Goal: Transaction & Acquisition: Purchase product/service

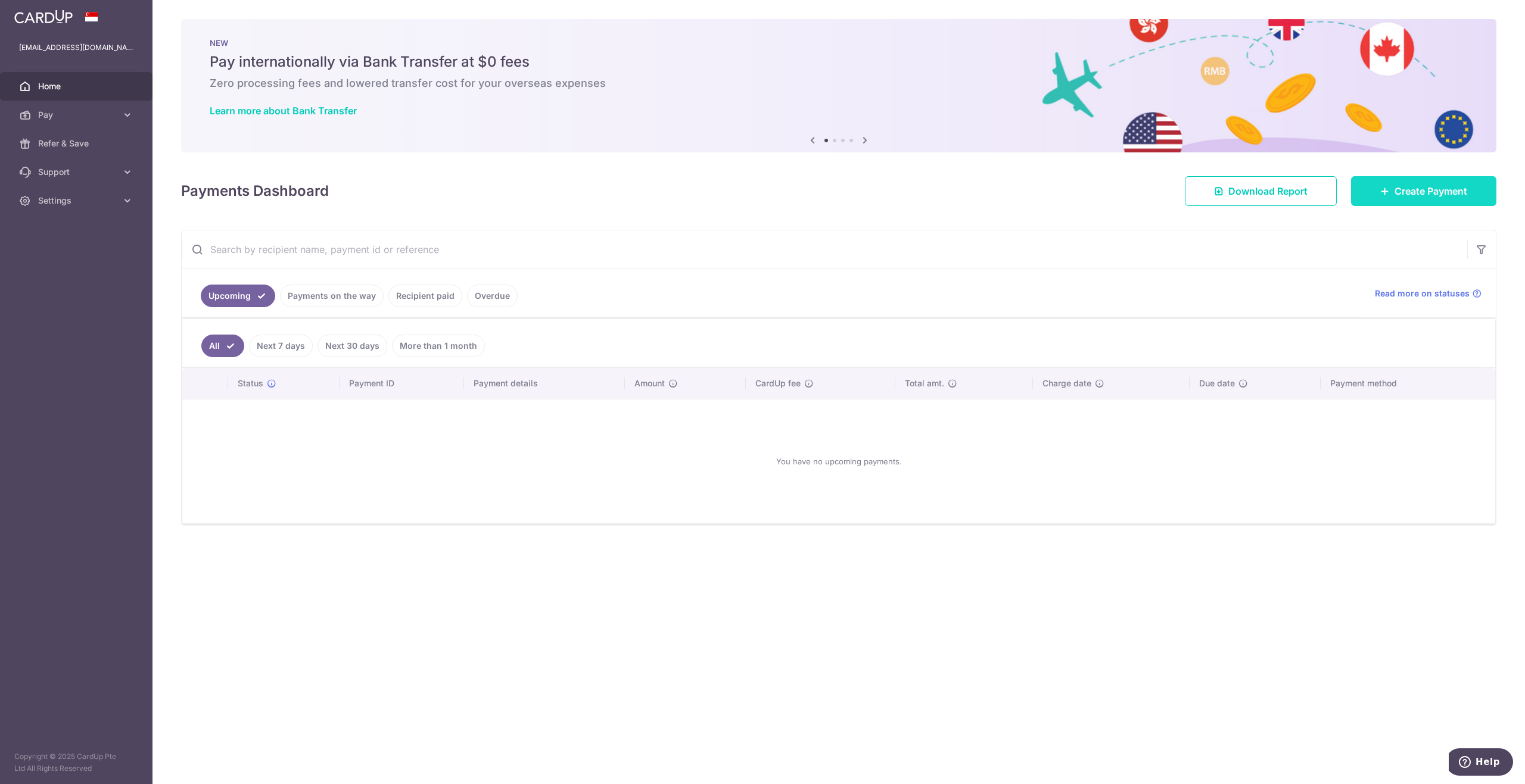
click at [1381, 197] on link "Create Payment" at bounding box center [1424, 191] width 146 height 30
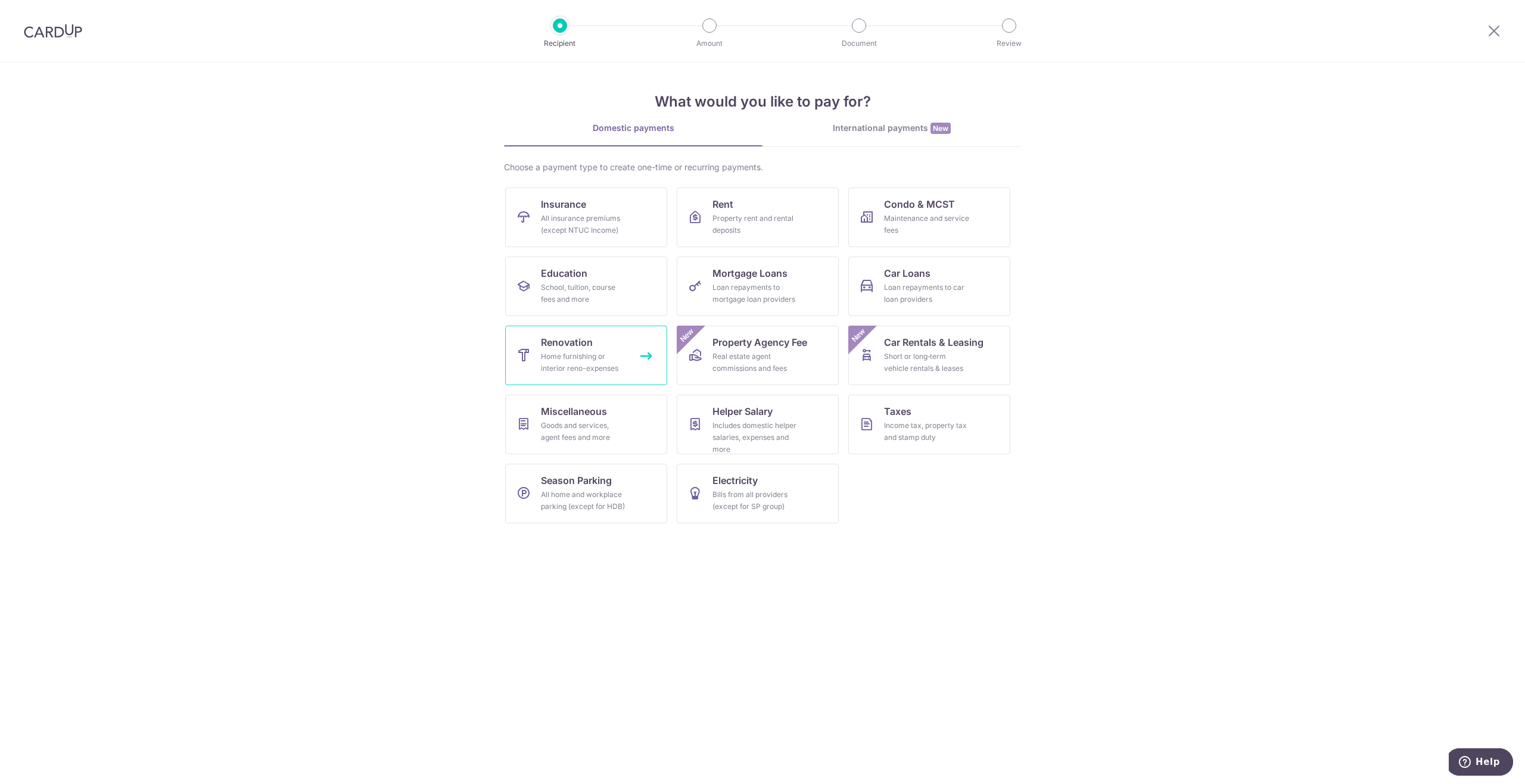
click at [564, 355] on div "Home furnishing or interior reno-expenses" at bounding box center [583, 362] width 86 height 24
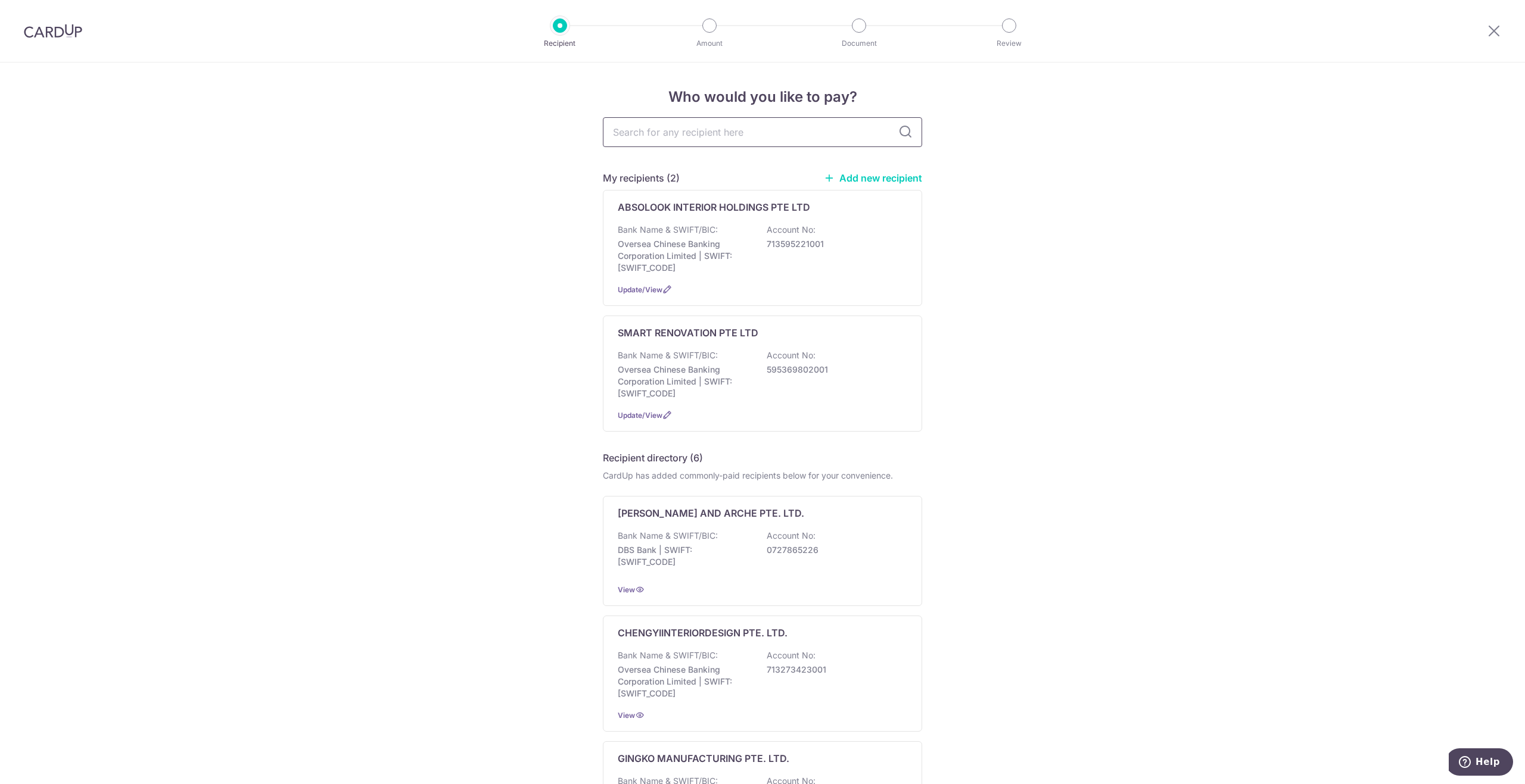
click at [666, 135] on input "text" at bounding box center [762, 132] width 319 height 30
click at [533, 153] on div "Who would you like to pay? My recipients (2) Add new recipient ABSOLOOK INTERIO…" at bounding box center [762, 677] width 1525 height 1230
click at [883, 181] on link "Add new recipient" at bounding box center [872, 178] width 98 height 12
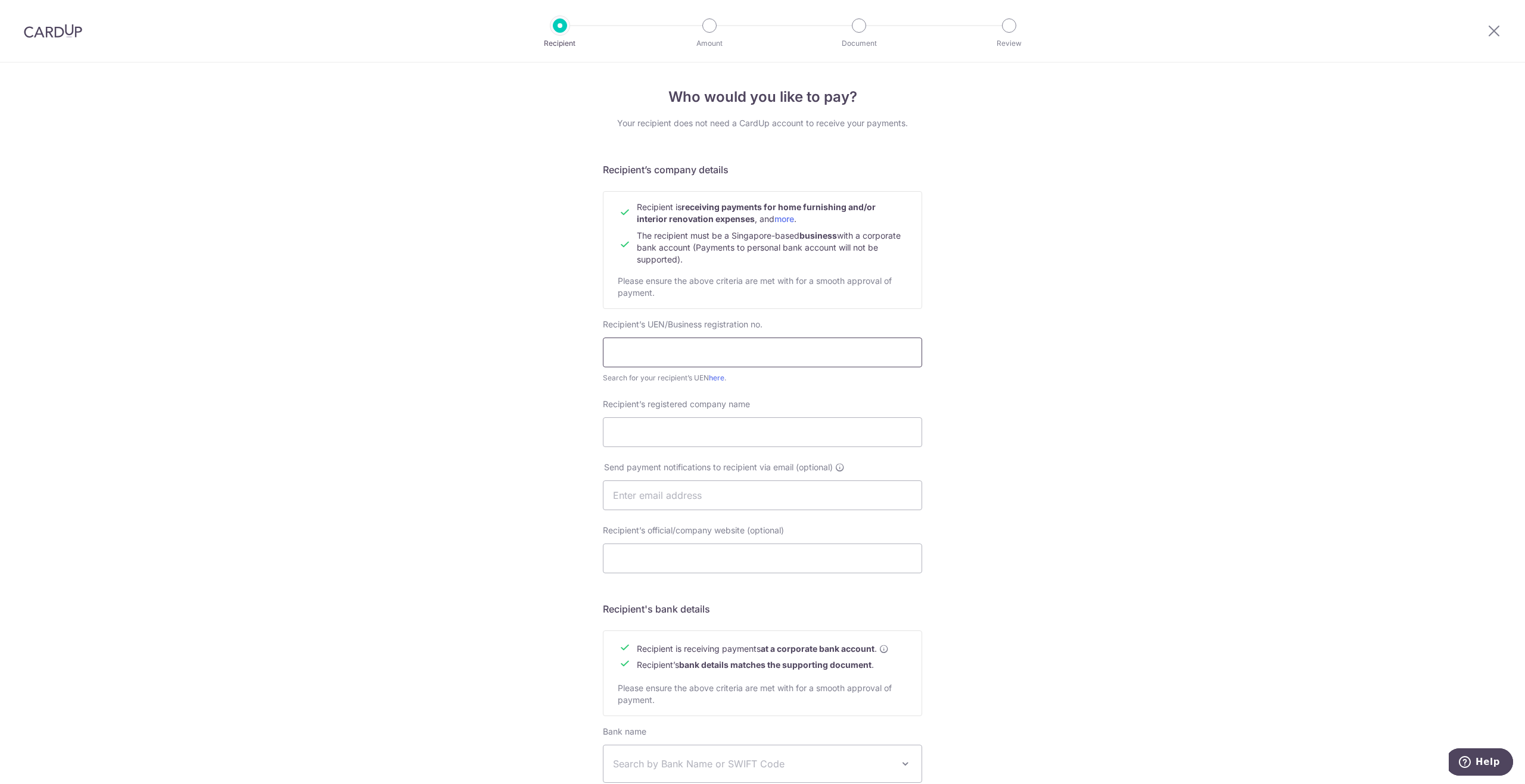
click at [694, 352] on input "text" at bounding box center [762, 353] width 319 height 30
paste input "202307621W"
type input "202307621W"
click at [1013, 333] on div "Who would you like to pay? Your recipient does not need a CardUp account to rec…" at bounding box center [762, 511] width 1525 height 896
click at [691, 347] on input "202307621W" at bounding box center [762, 353] width 319 height 30
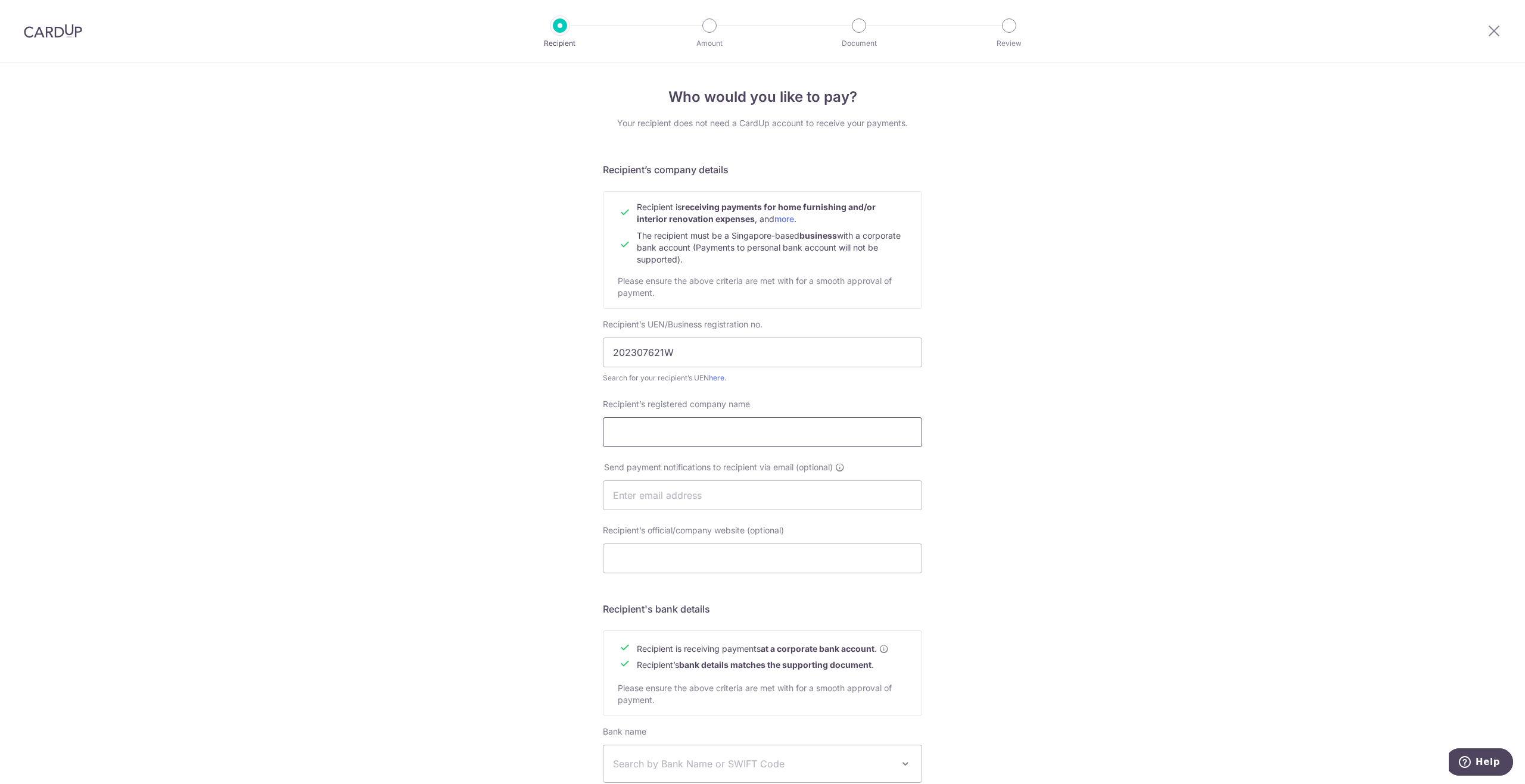
click at [653, 432] on input "Recipient’s registered company name" at bounding box center [762, 432] width 319 height 30
paste input "JIA LE CURTAINS AND BLINDS PTE LTD"
type input "JIA LE CURTAINS AND BLINDS PTE LTD"
click at [496, 471] on div "Who would you like to pay? Your recipient does not need a CardUp account to rec…" at bounding box center [762, 511] width 1525 height 896
click at [526, 479] on div "Who would you like to pay? Your recipient does not need a CardUp account to rec…" at bounding box center [762, 511] width 1525 height 896
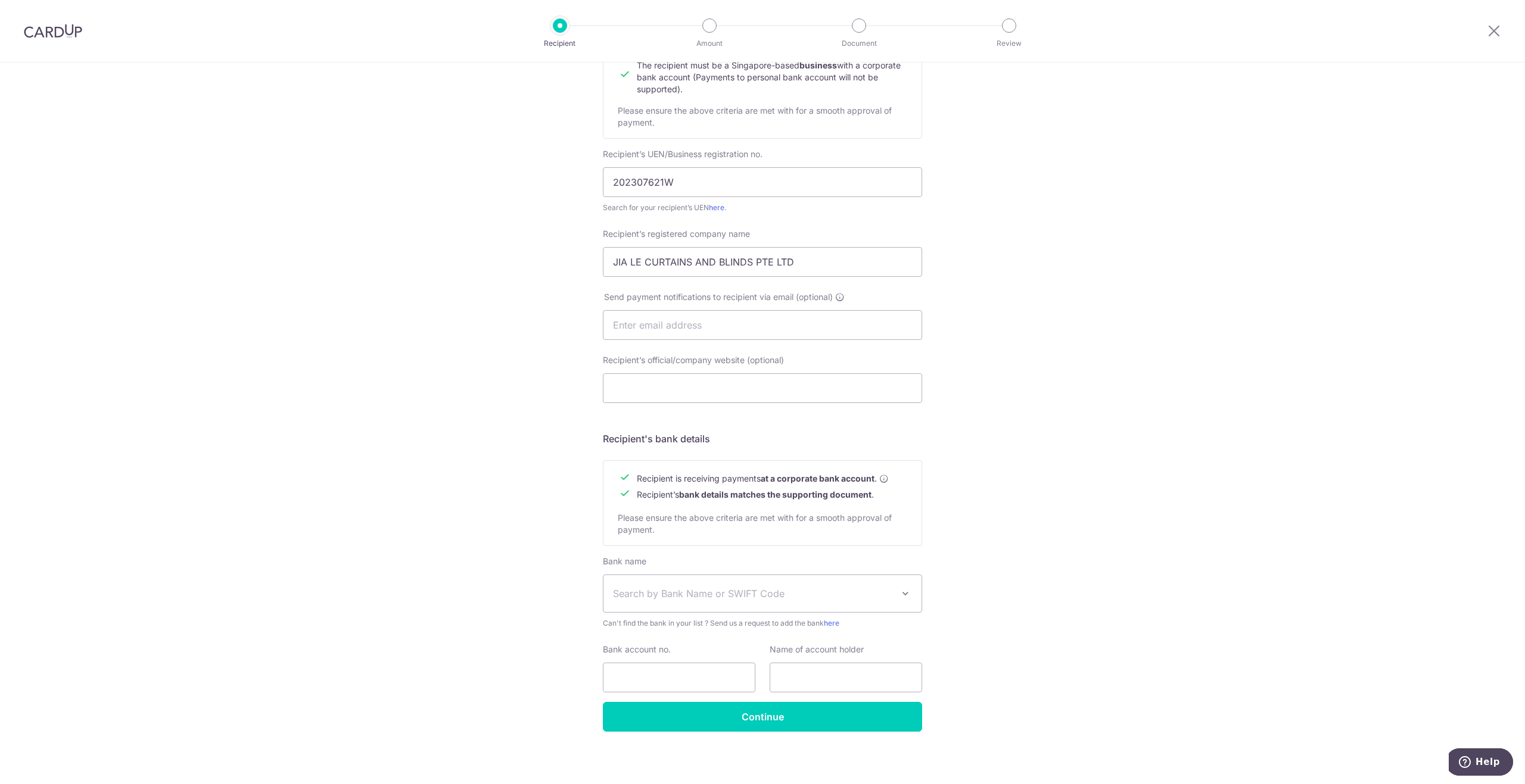
scroll to position [174, 0]
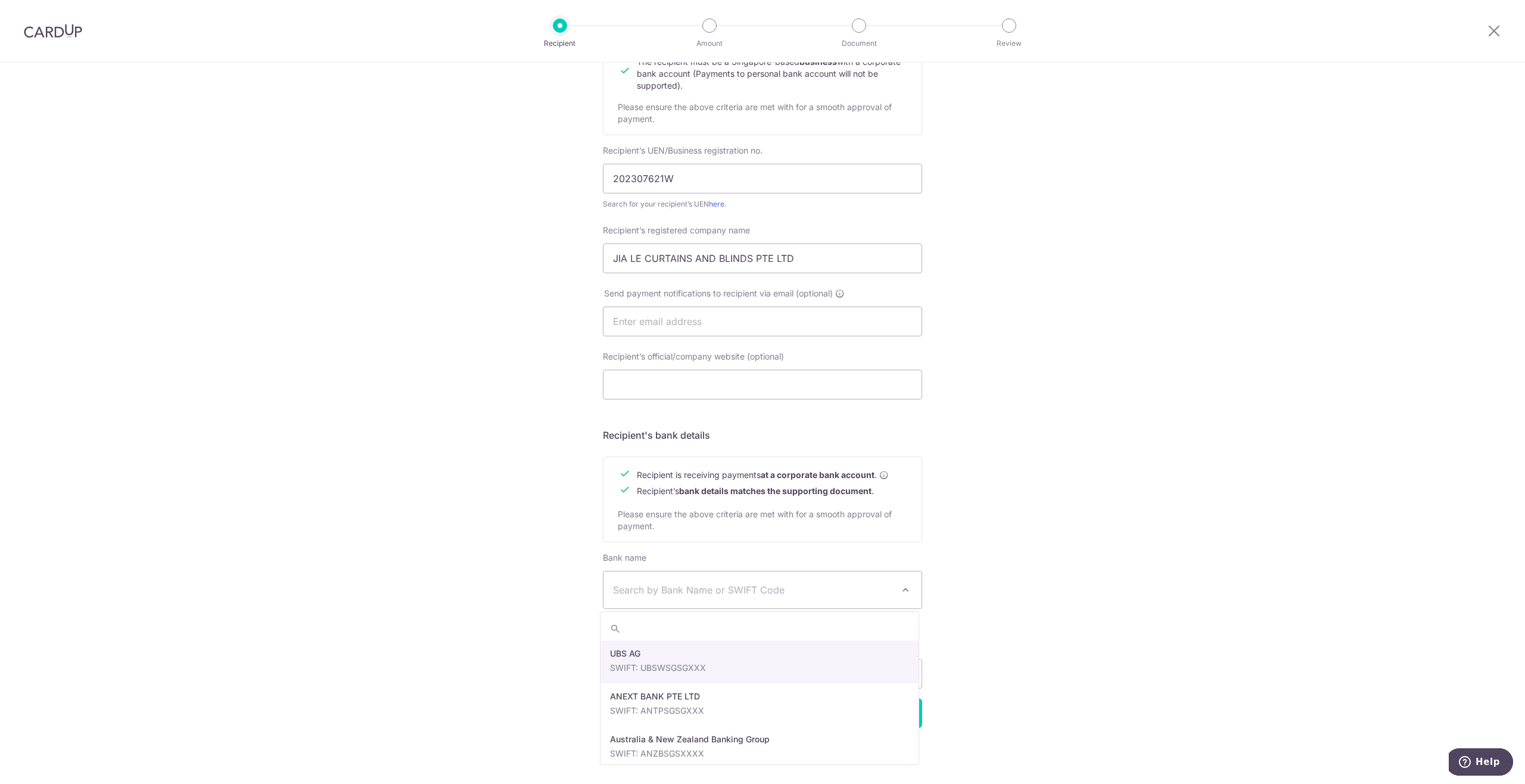
click at [659, 588] on span "Search by Bank Name or SWIFT Code" at bounding box center [752, 590] width 280 height 14
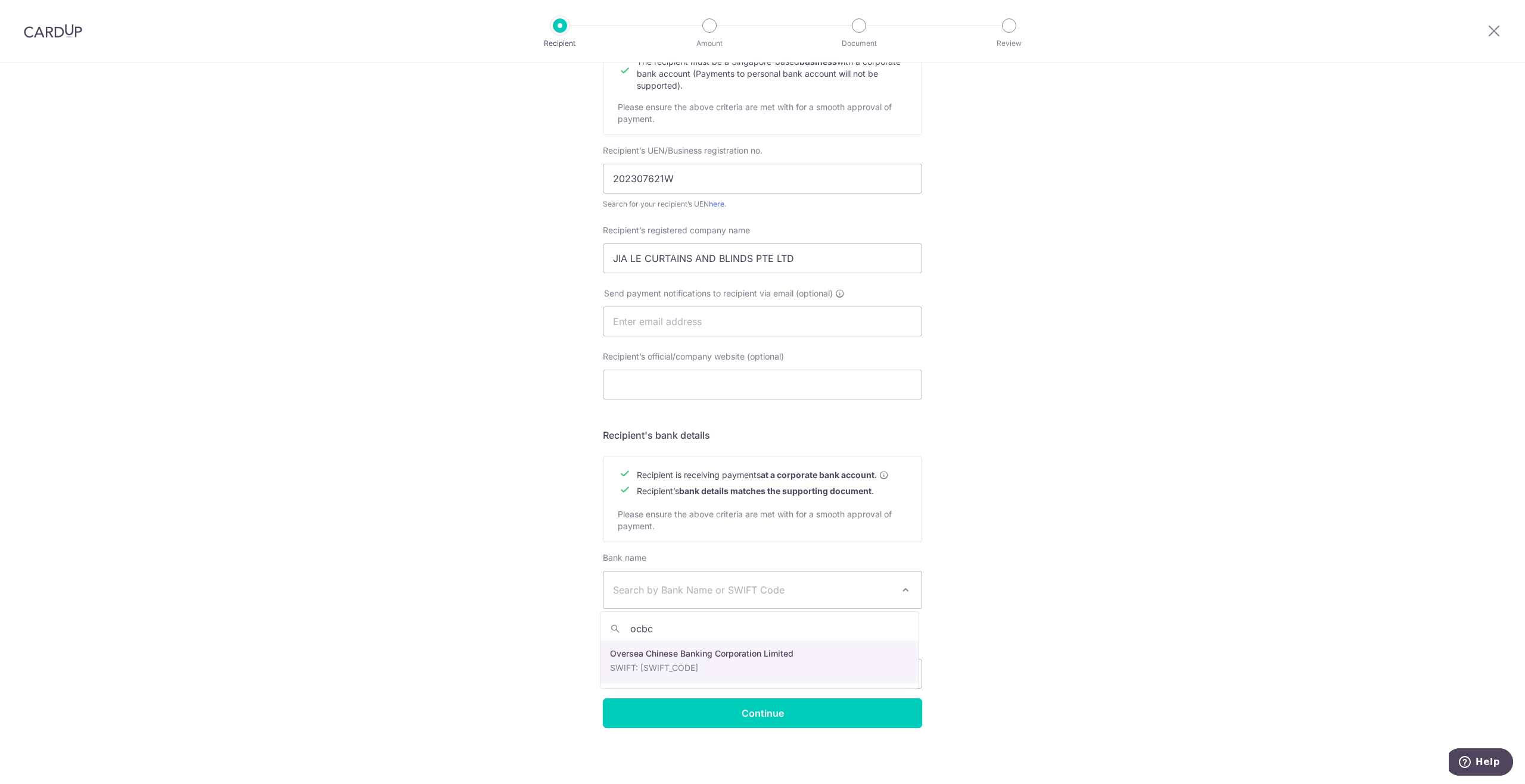
type input "ocbc"
select select "12"
click at [490, 614] on div "Who would you like to pay? Your recipient does not need a CardUp account to rec…" at bounding box center [762, 337] width 1525 height 896
click at [712, 669] on input "Bank account no." at bounding box center [678, 675] width 153 height 30
paste input "595268087001"
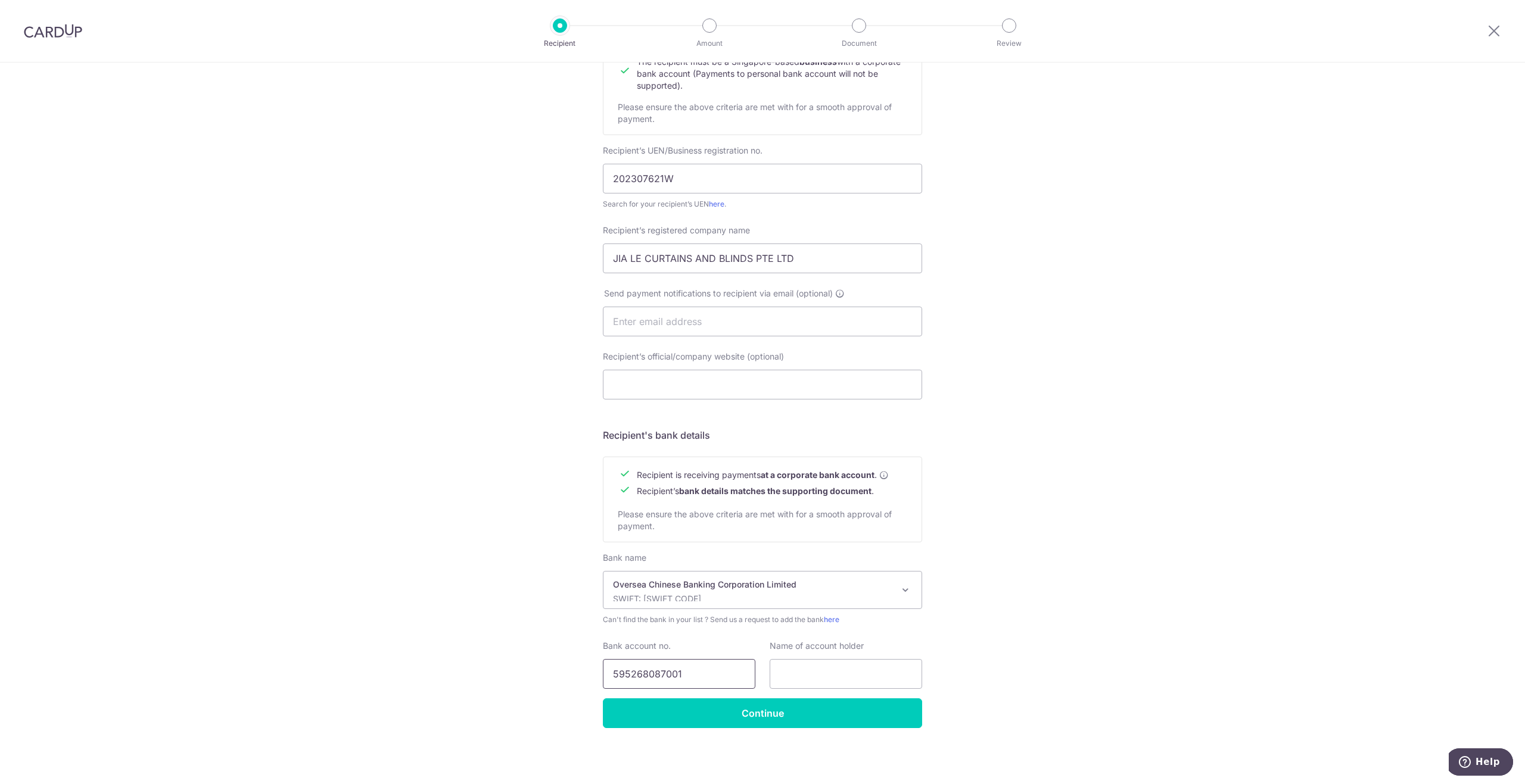
type input "595268087001"
click at [818, 666] on input "text" at bounding box center [846, 675] width 153 height 30
paste input "JIALE CURTAINSAND BLINDS PTE LTD""
type input "JIALE CURTAINSAND BLINDS PTE LTD""
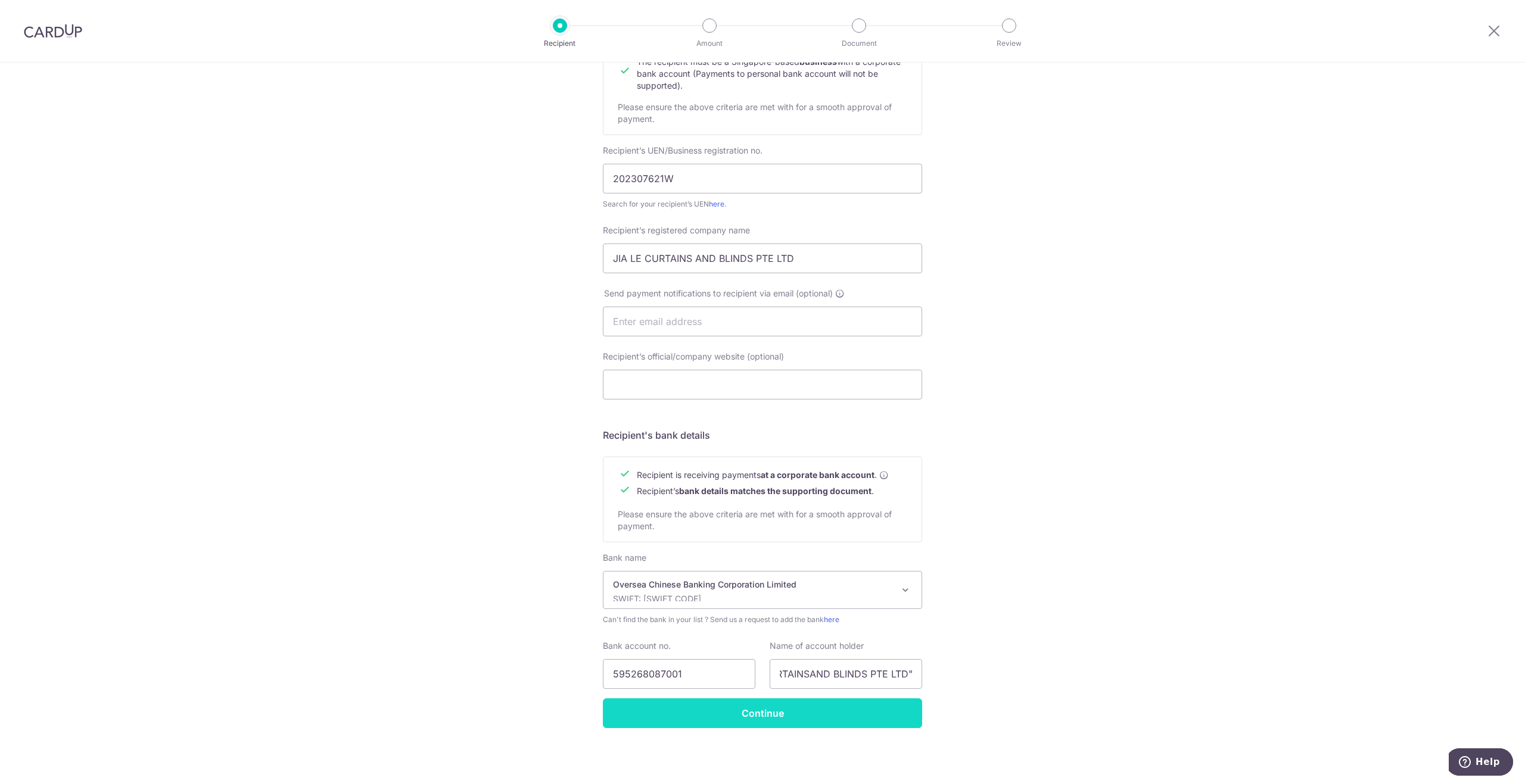
click at [760, 718] on input "Continue" at bounding box center [762, 713] width 319 height 30
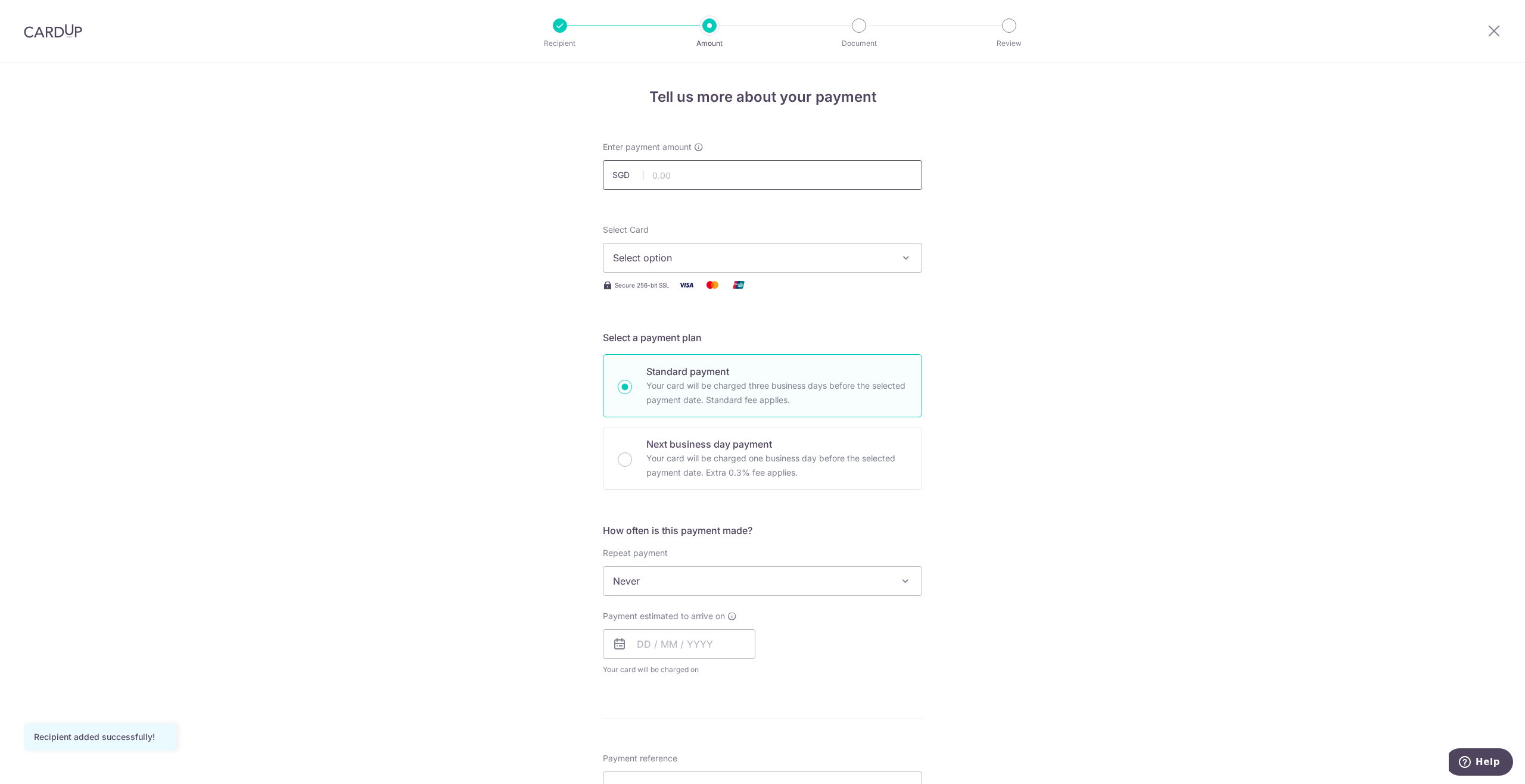
click at [699, 186] on input "text" at bounding box center [762, 175] width 319 height 30
click at [433, 230] on div "Tell us more about your payment Enter payment amount SGD Recipient added succes…" at bounding box center [762, 641] width 1525 height 1157
click at [715, 177] on input "text" at bounding box center [762, 175] width 319 height 30
type input "1,880.25"
click at [474, 282] on div "Tell us more about your payment Enter payment amount SGD 1,880.25 1880.25 Recip…" at bounding box center [762, 641] width 1525 height 1157
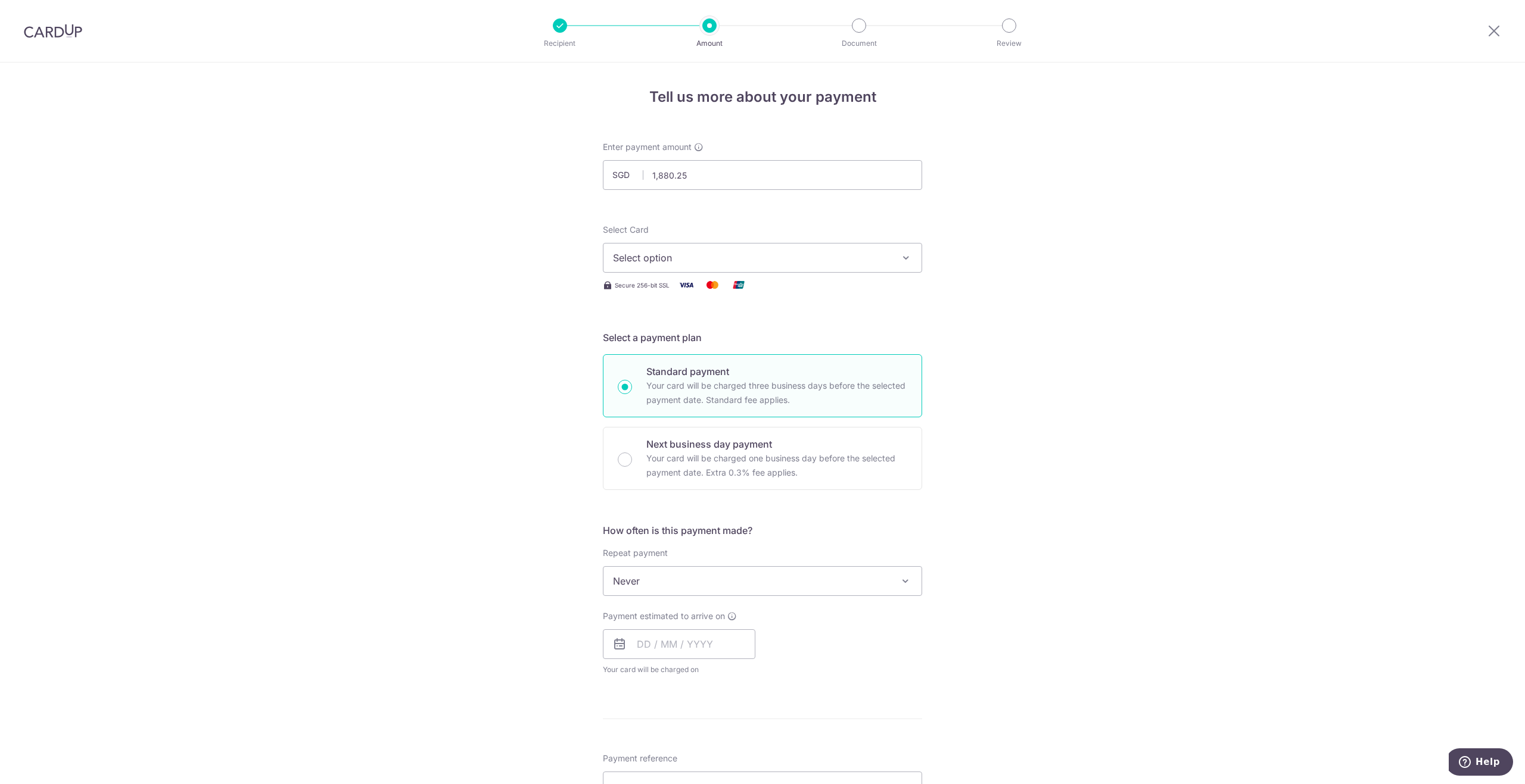
click at [656, 259] on span "Select option" at bounding box center [751, 258] width 278 height 14
click at [669, 344] on span "**** 9466" at bounding box center [664, 343] width 46 height 14
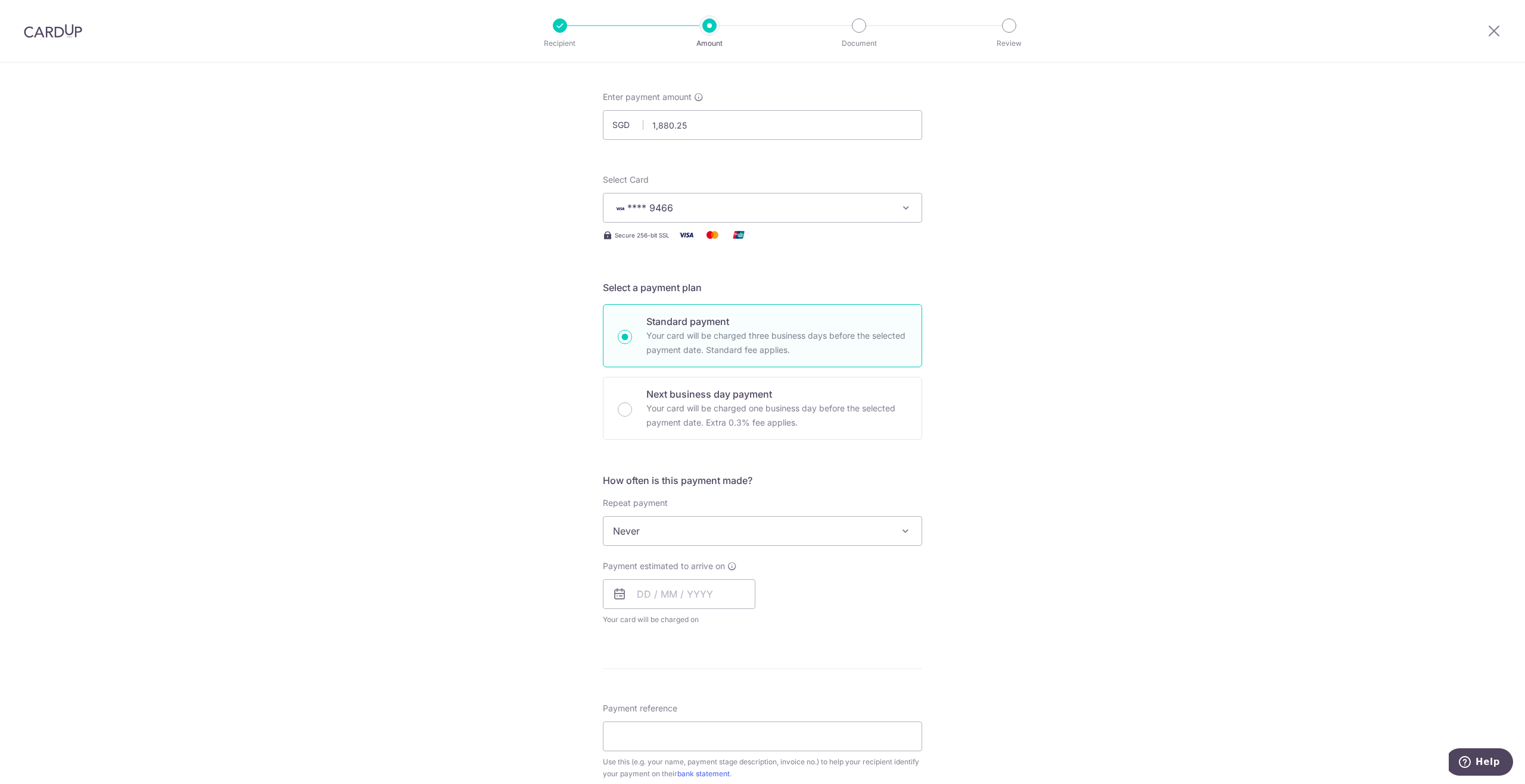
scroll to position [60, 0]
click at [662, 511] on span "Never" at bounding box center [762, 521] width 318 height 28
click at [505, 538] on div "Tell us more about your payment Enter payment amount SGD 1,880.25 1880.25 Recip…" at bounding box center [762, 581] width 1525 height 1157
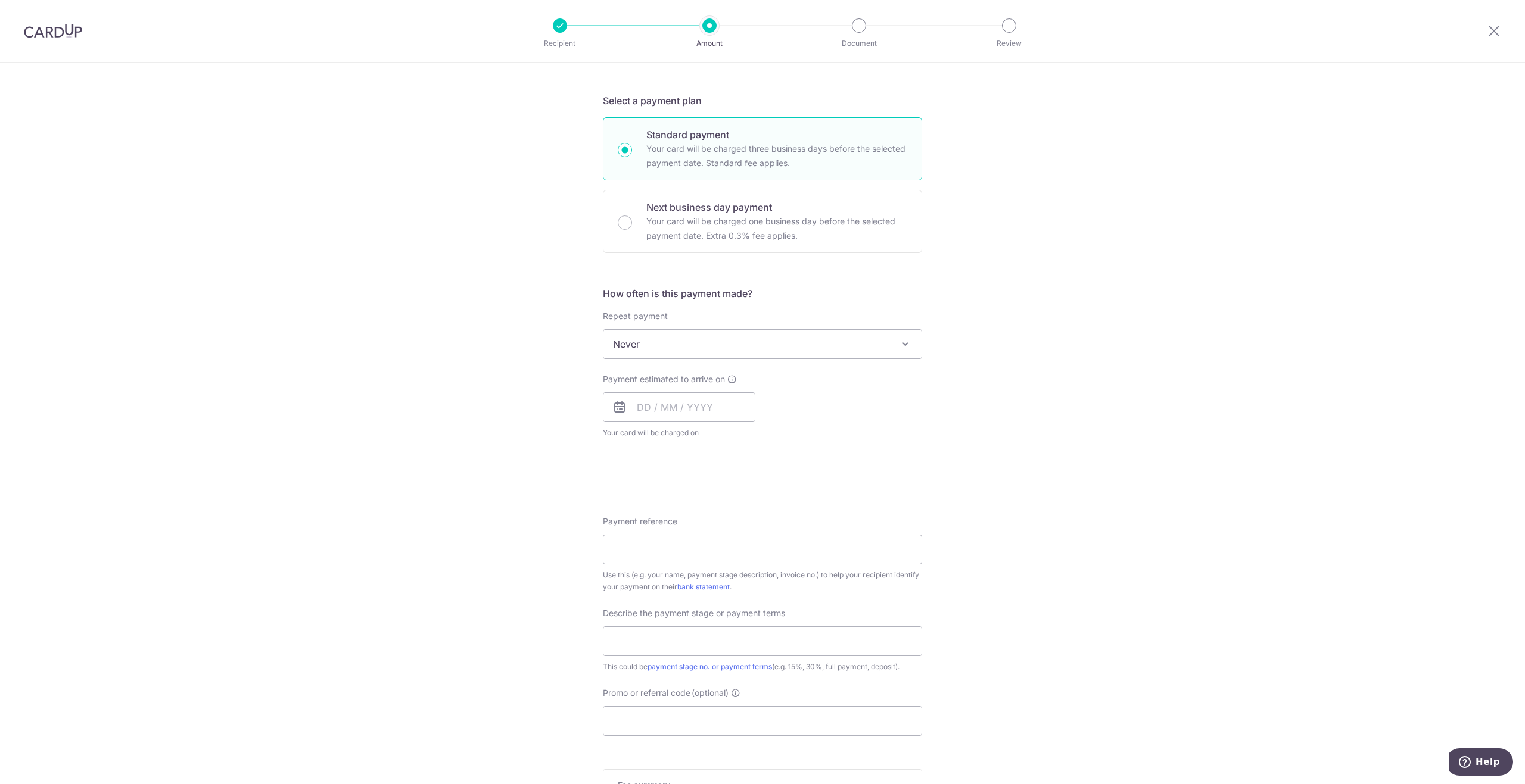
scroll to position [238, 0]
click at [702, 410] on input "text" at bounding box center [678, 407] width 153 height 30
click at [718, 540] on link "16" at bounding box center [722, 539] width 19 height 19
type input "16/10/2025"
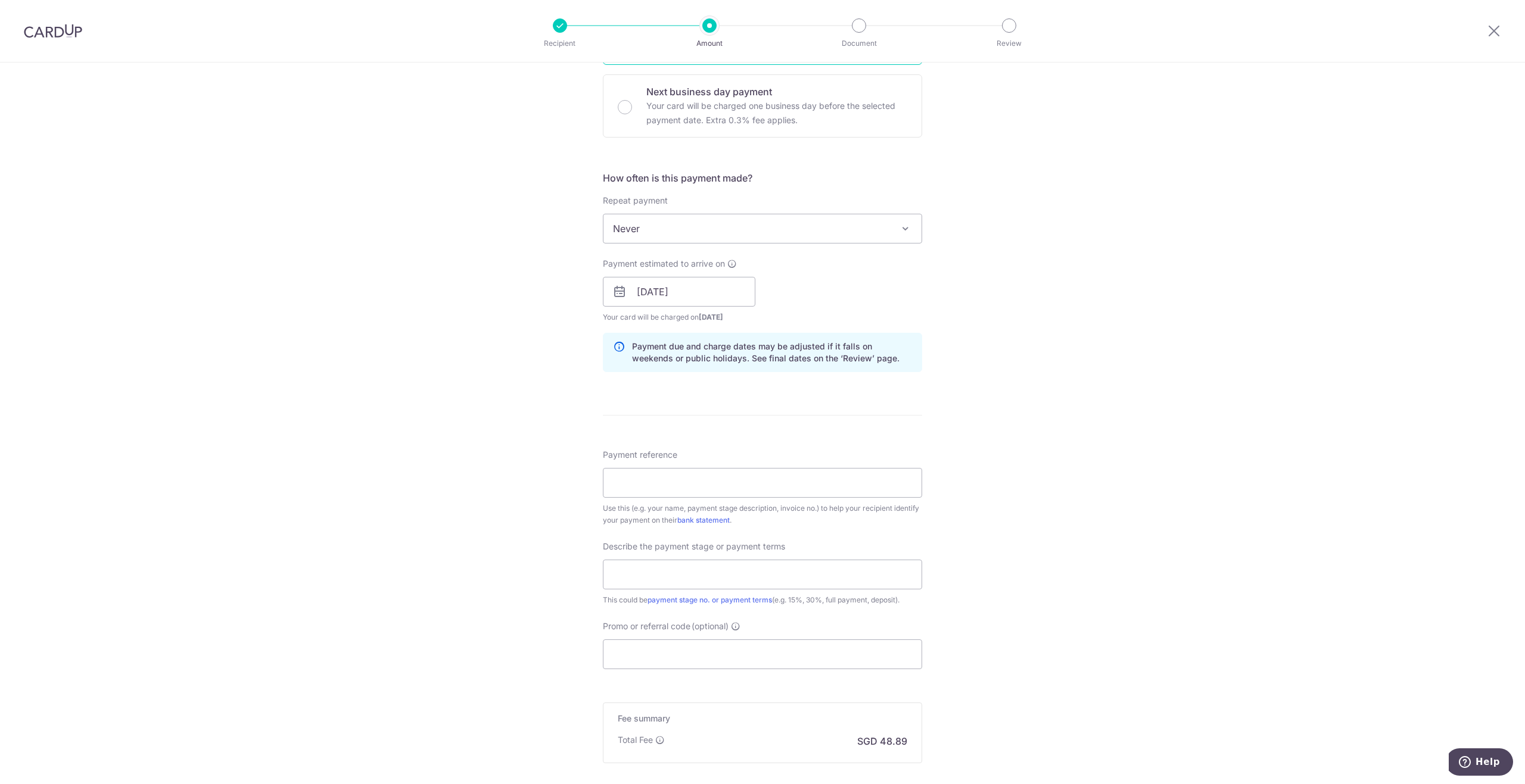
scroll to position [357, 0]
click at [643, 480] on input "Payment reference" at bounding box center [762, 478] width 319 height 30
paste input "251166"
click at [487, 520] on div "Tell us more about your payment Enter payment amount SGD 1,880.25 1880.25 Recip…" at bounding box center [762, 309] width 1525 height 1206
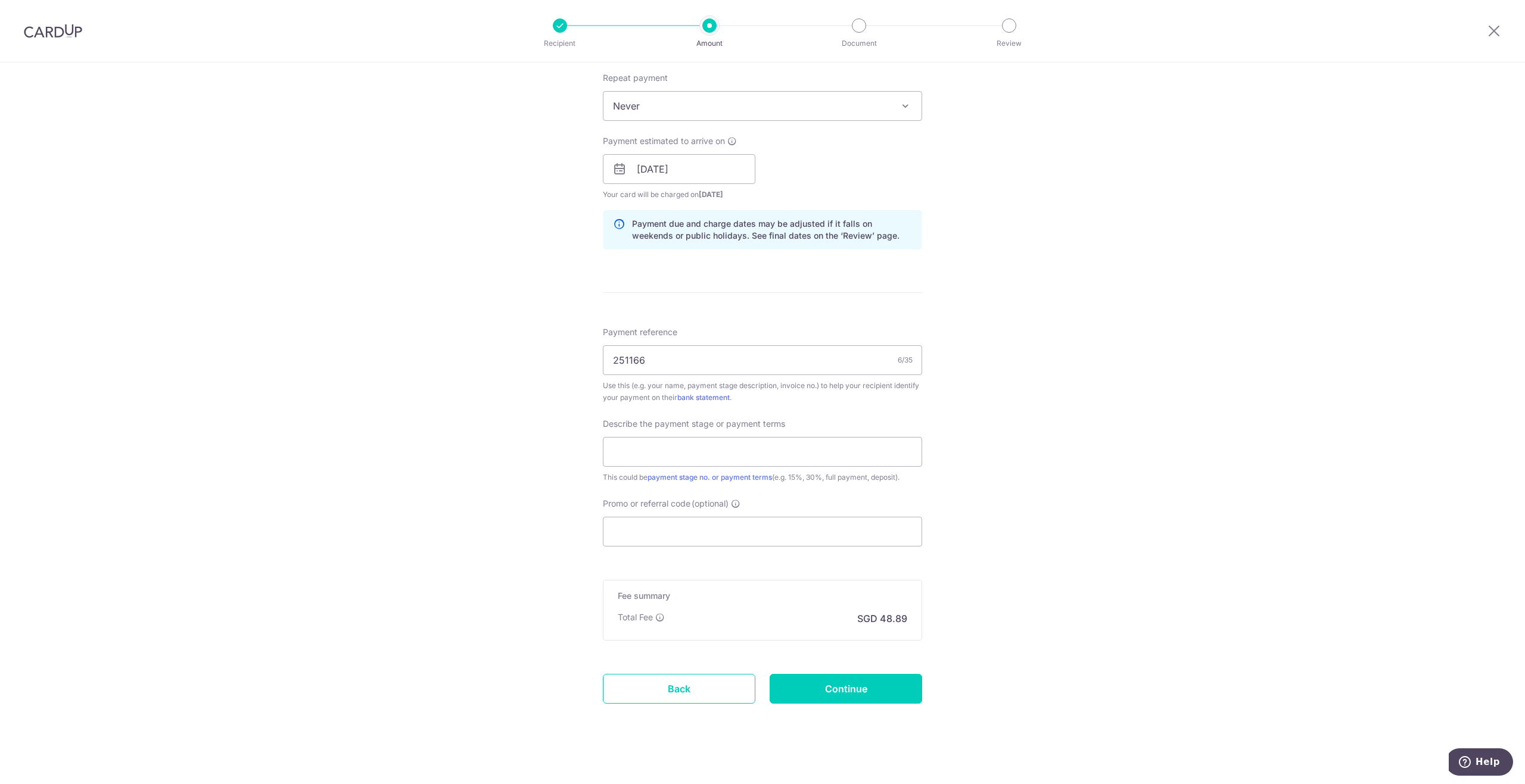
scroll to position [476, 0]
click at [669, 357] on input "251166" at bounding box center [762, 359] width 319 height 30
click at [674, 440] on input "text" at bounding box center [762, 451] width 319 height 30
drag, startPoint x: 667, startPoint y: 358, endPoint x: 429, endPoint y: 359, distance: 238.0
click at [429, 359] on div "Tell us more about your payment Enter payment amount SGD 1,880.25 1880.25 Recip…" at bounding box center [762, 190] width 1525 height 1206
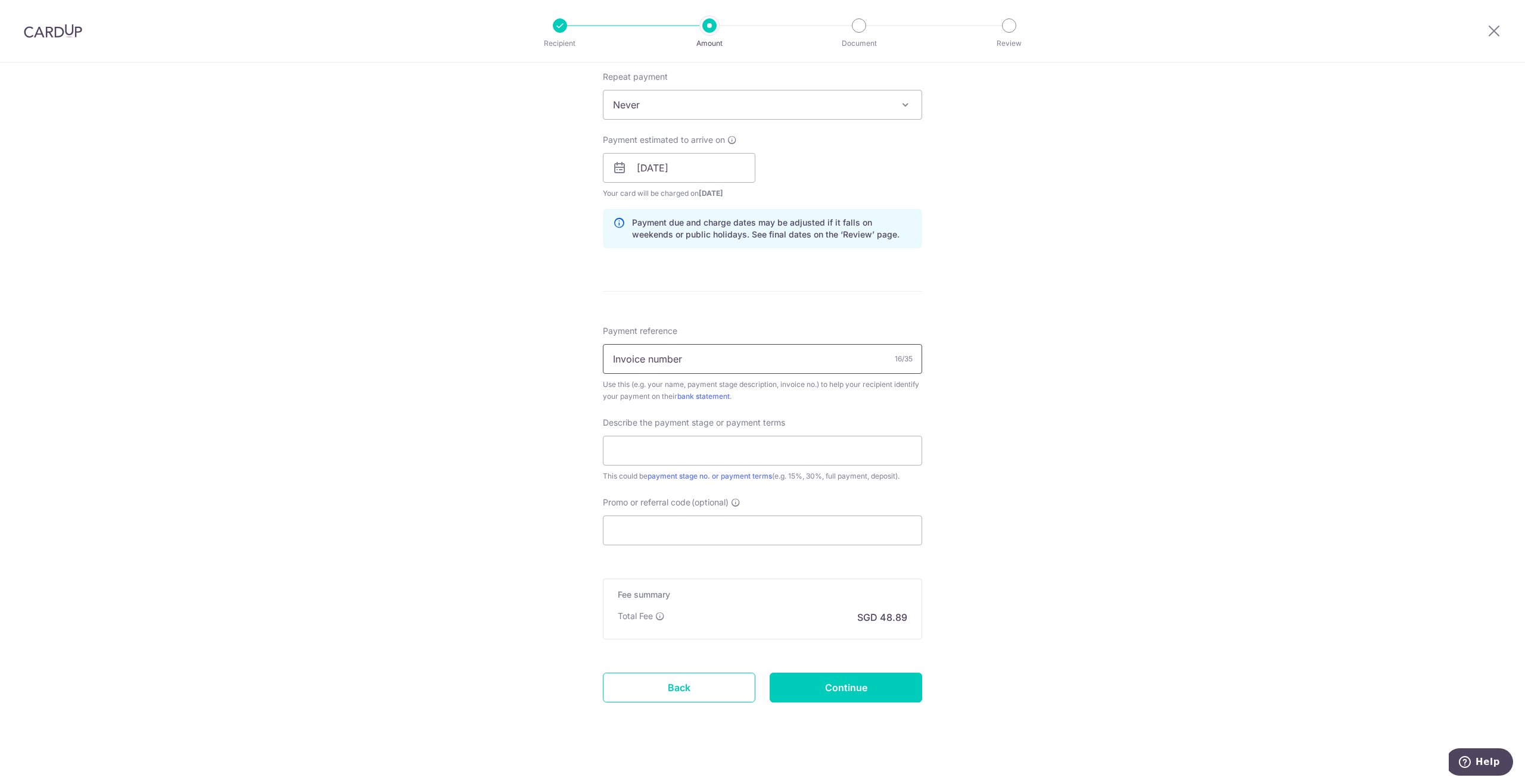
paste input "251166"
type input "Invoice number 251166"
click at [993, 402] on div "Tell us more about your payment Enter payment amount SGD 1,880.25 1880.25 Recip…" at bounding box center [762, 190] width 1525 height 1206
click at [696, 456] on input "text" at bounding box center [762, 451] width 319 height 30
type input "Full payment"
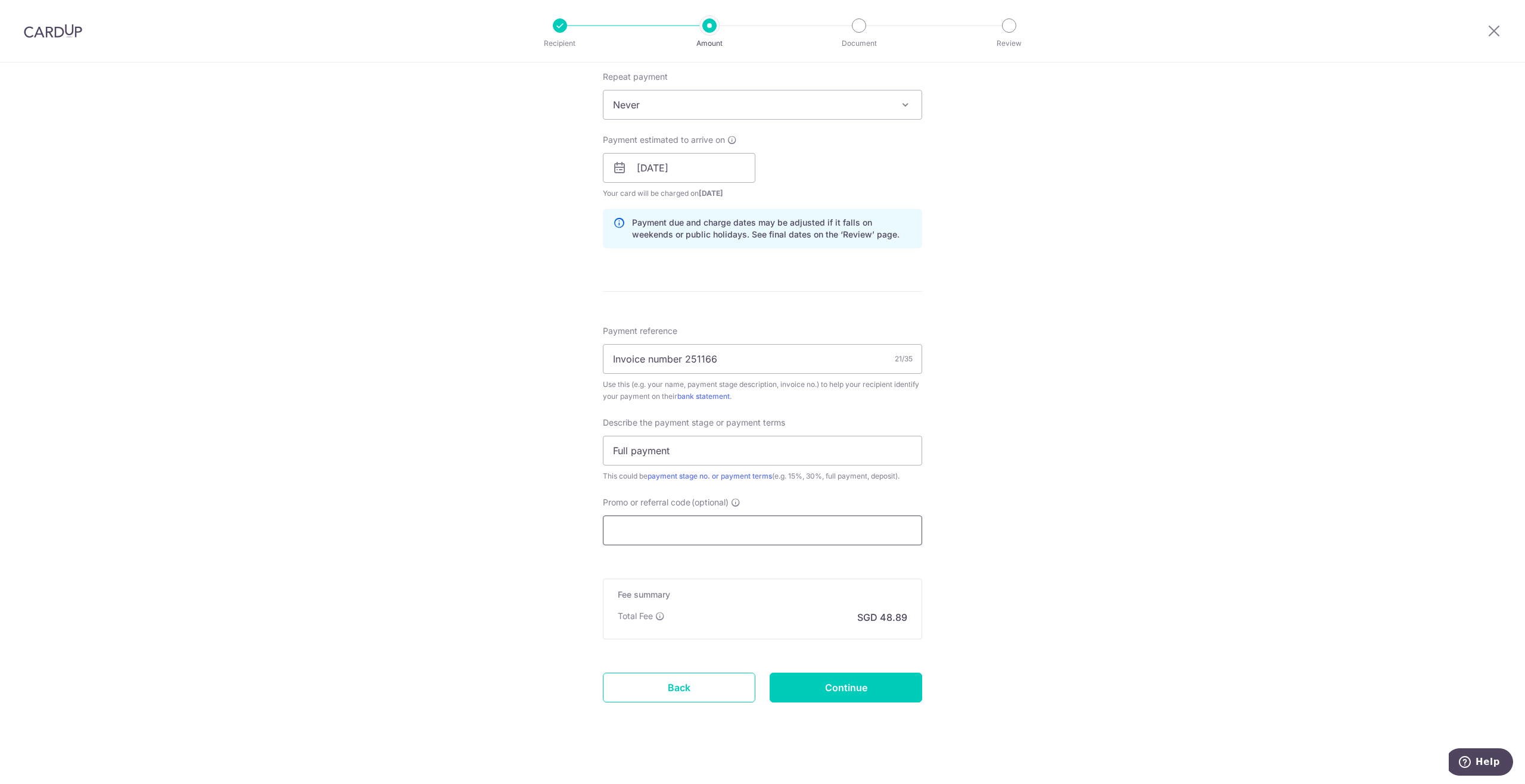
click at [674, 519] on input "Promo or referral code (optional)" at bounding box center [762, 531] width 319 height 30
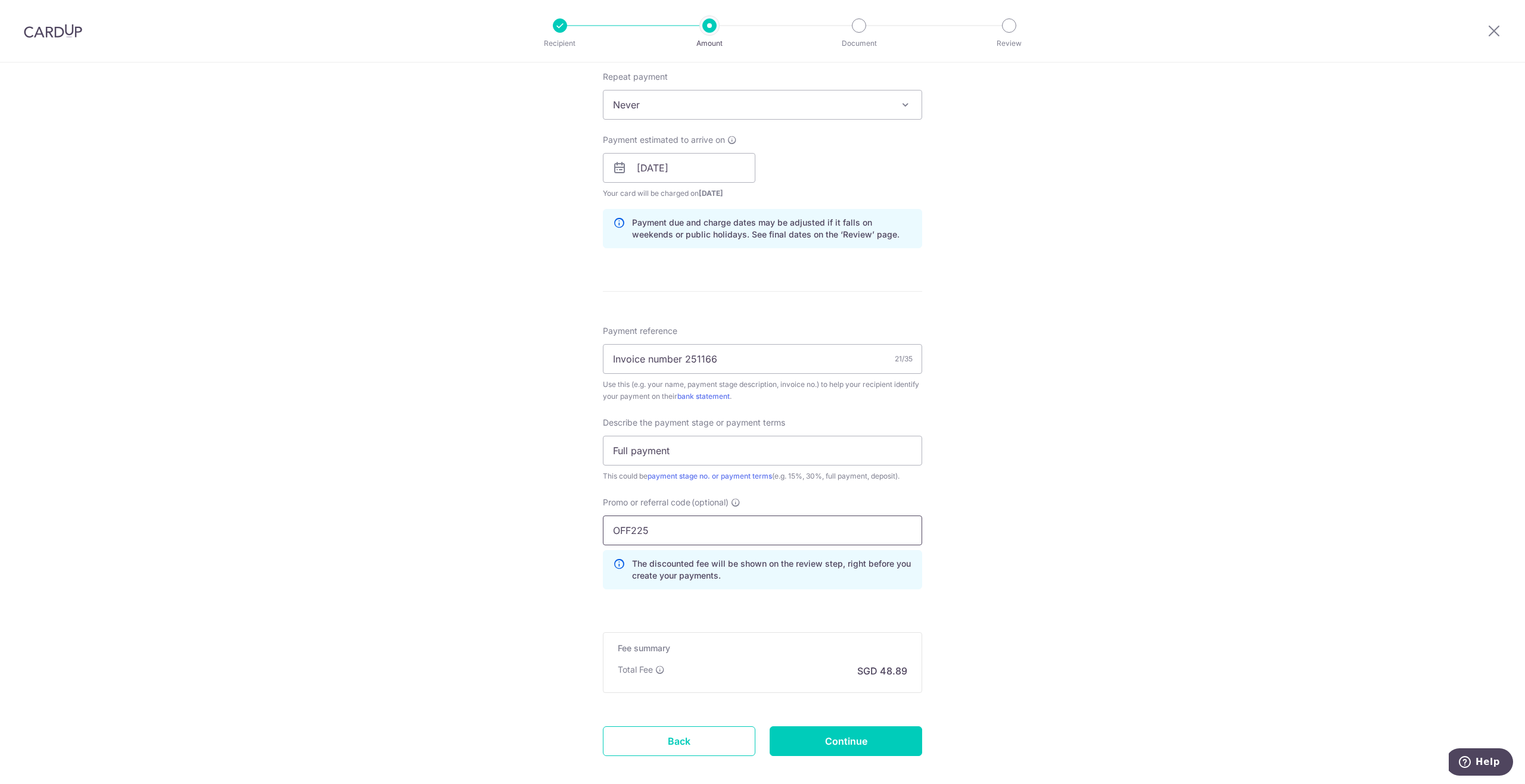
type input "OFF225"
click at [356, 534] on div "Tell us more about your payment Enter payment amount SGD 1,880.25 1880.25 Recip…" at bounding box center [762, 216] width 1525 height 1259
click at [833, 742] on input "Continue" at bounding box center [846, 742] width 153 height 30
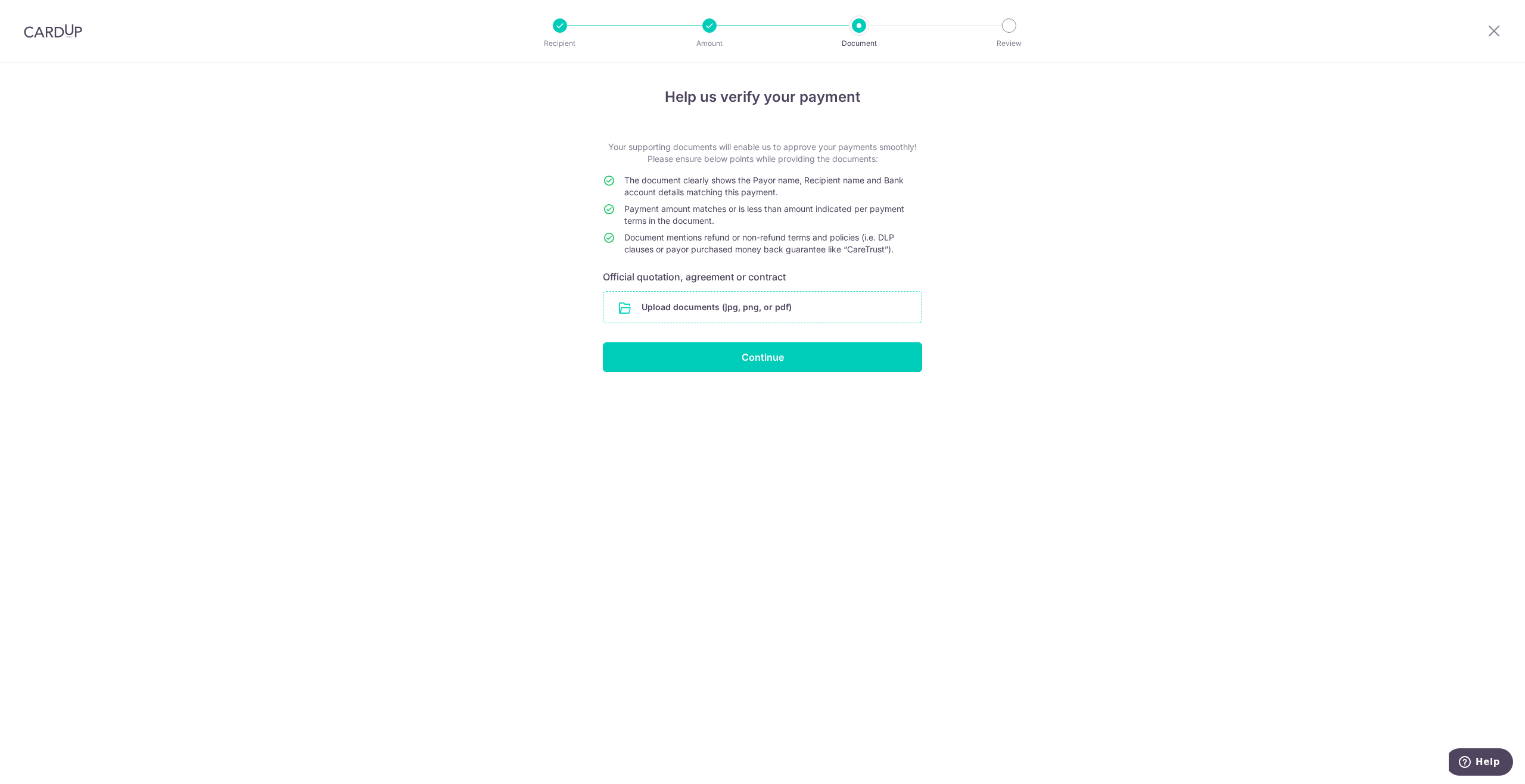
click at [722, 313] on input "file" at bounding box center [762, 307] width 318 height 31
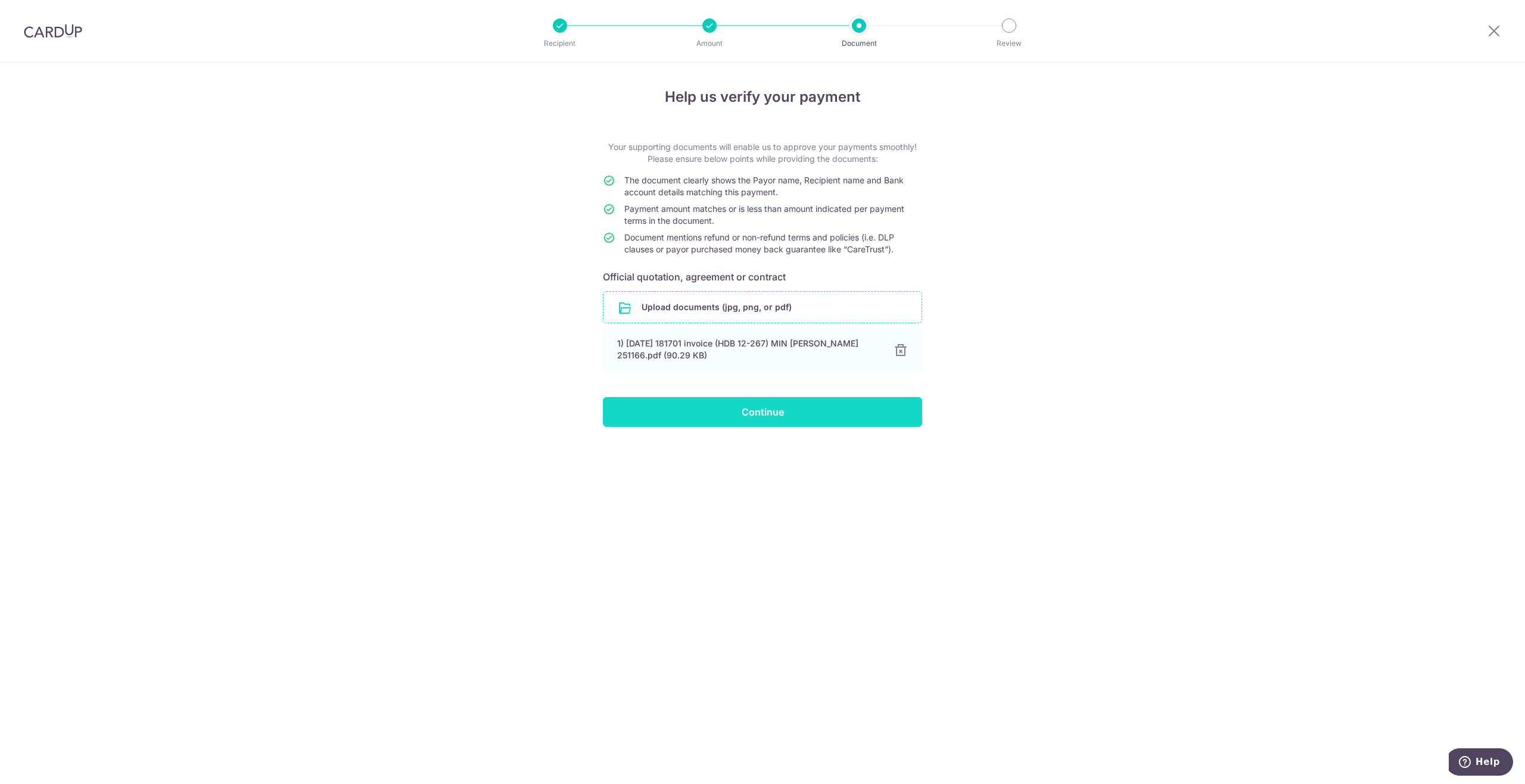
click at [742, 414] on input "Continue" at bounding box center [762, 412] width 319 height 30
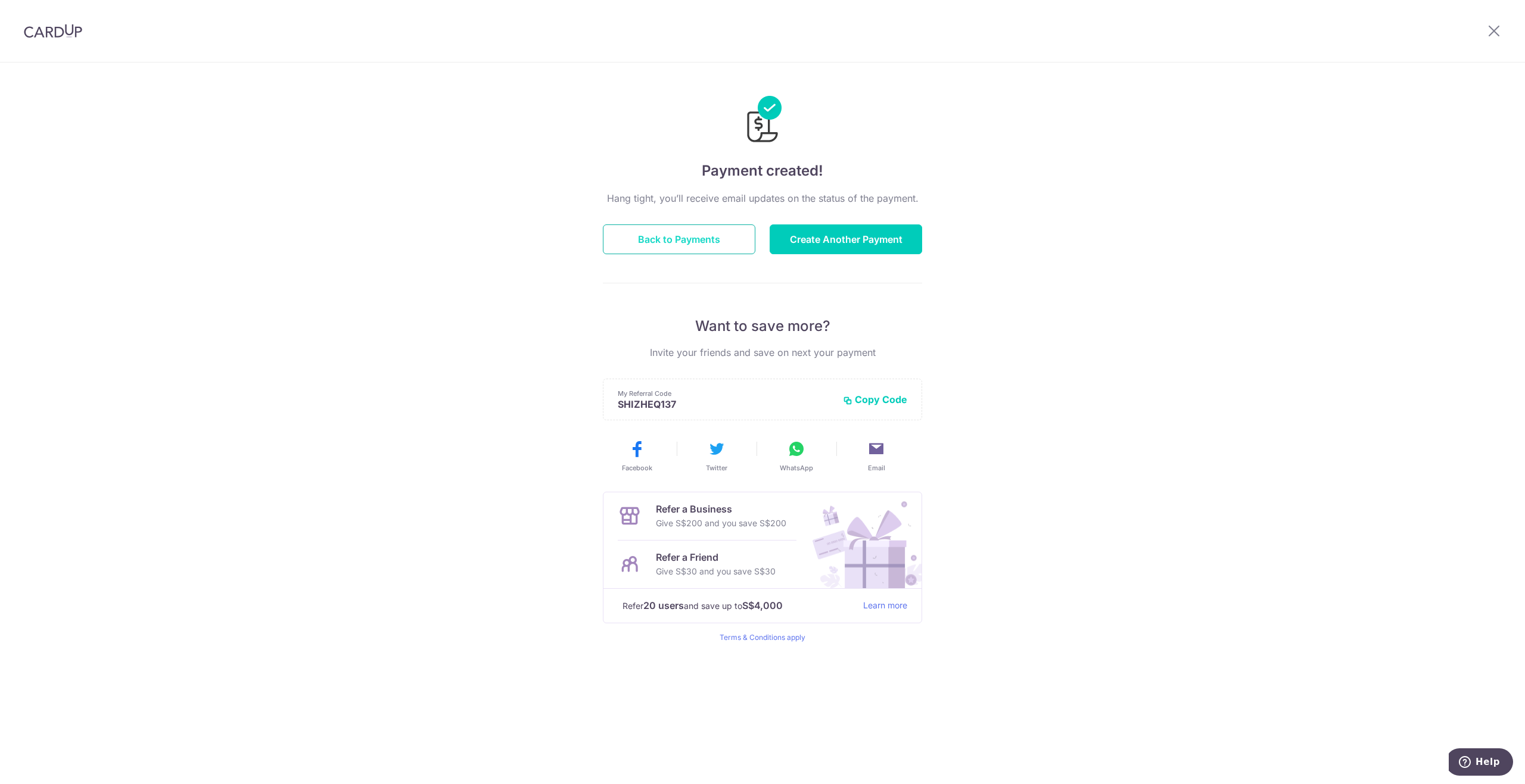
click at [669, 234] on button "Back to Payments" at bounding box center [678, 240] width 153 height 30
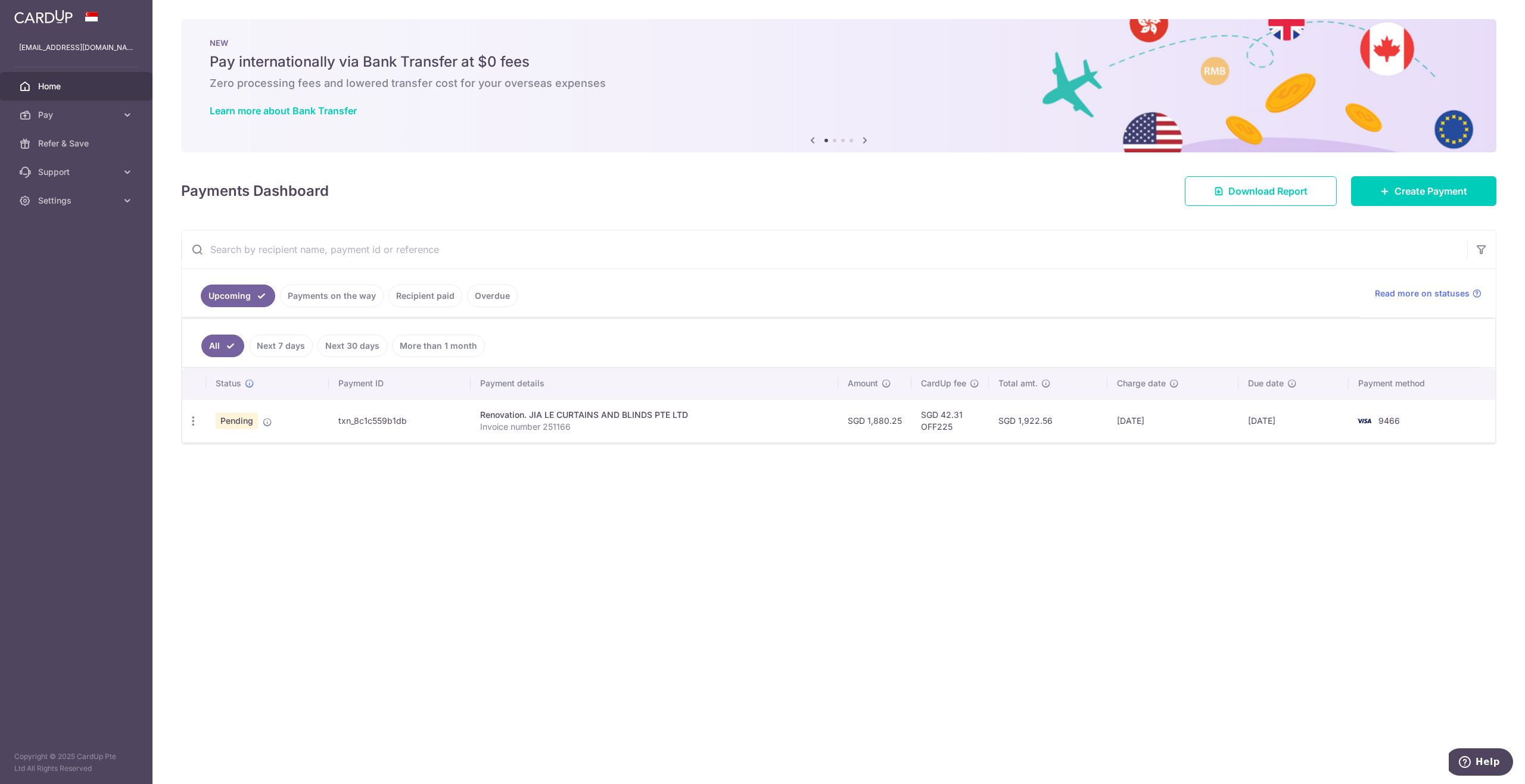
click at [423, 346] on link "More than 1 month" at bounding box center [437, 347] width 93 height 23
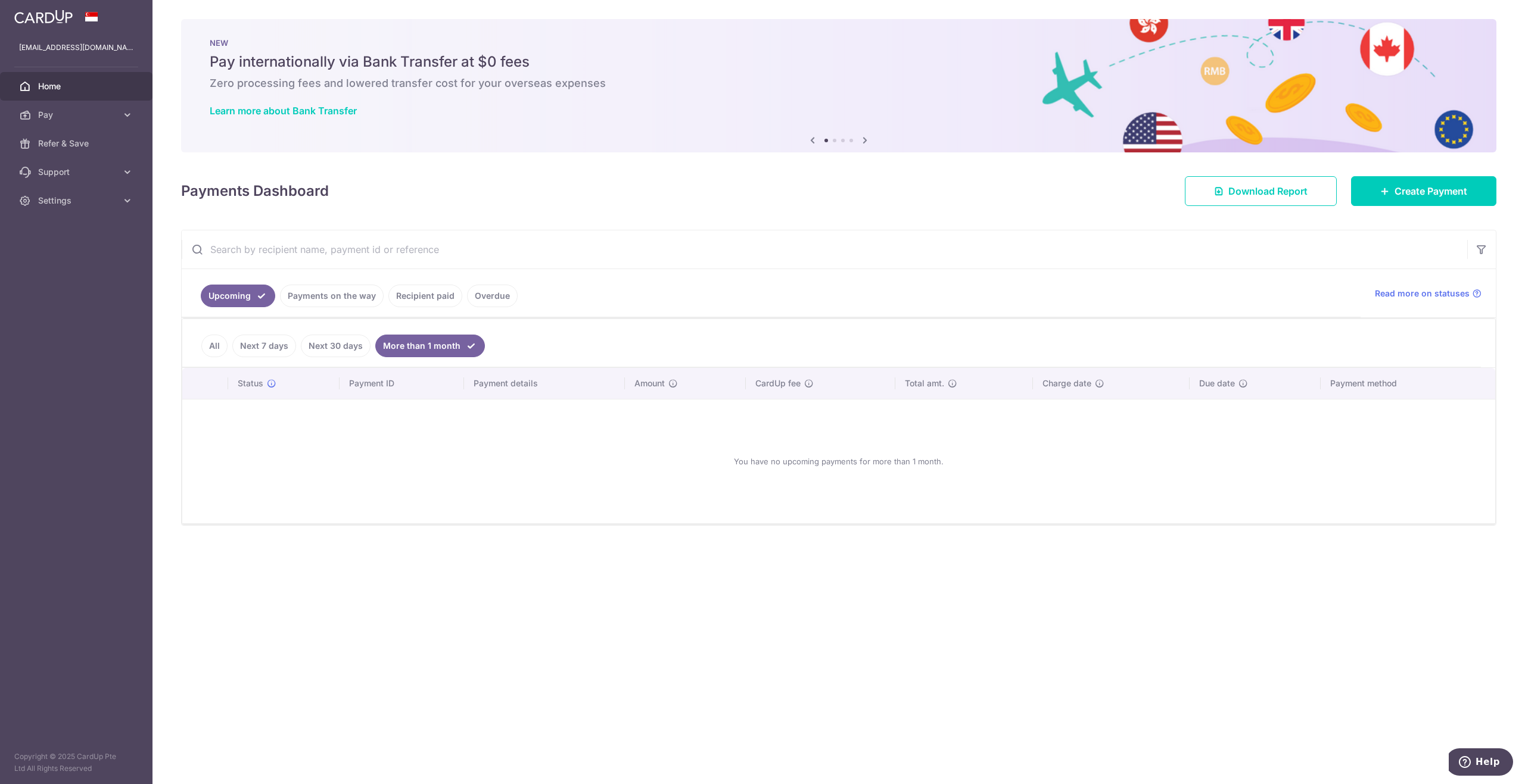
click at [213, 342] on link "All" at bounding box center [214, 347] width 26 height 23
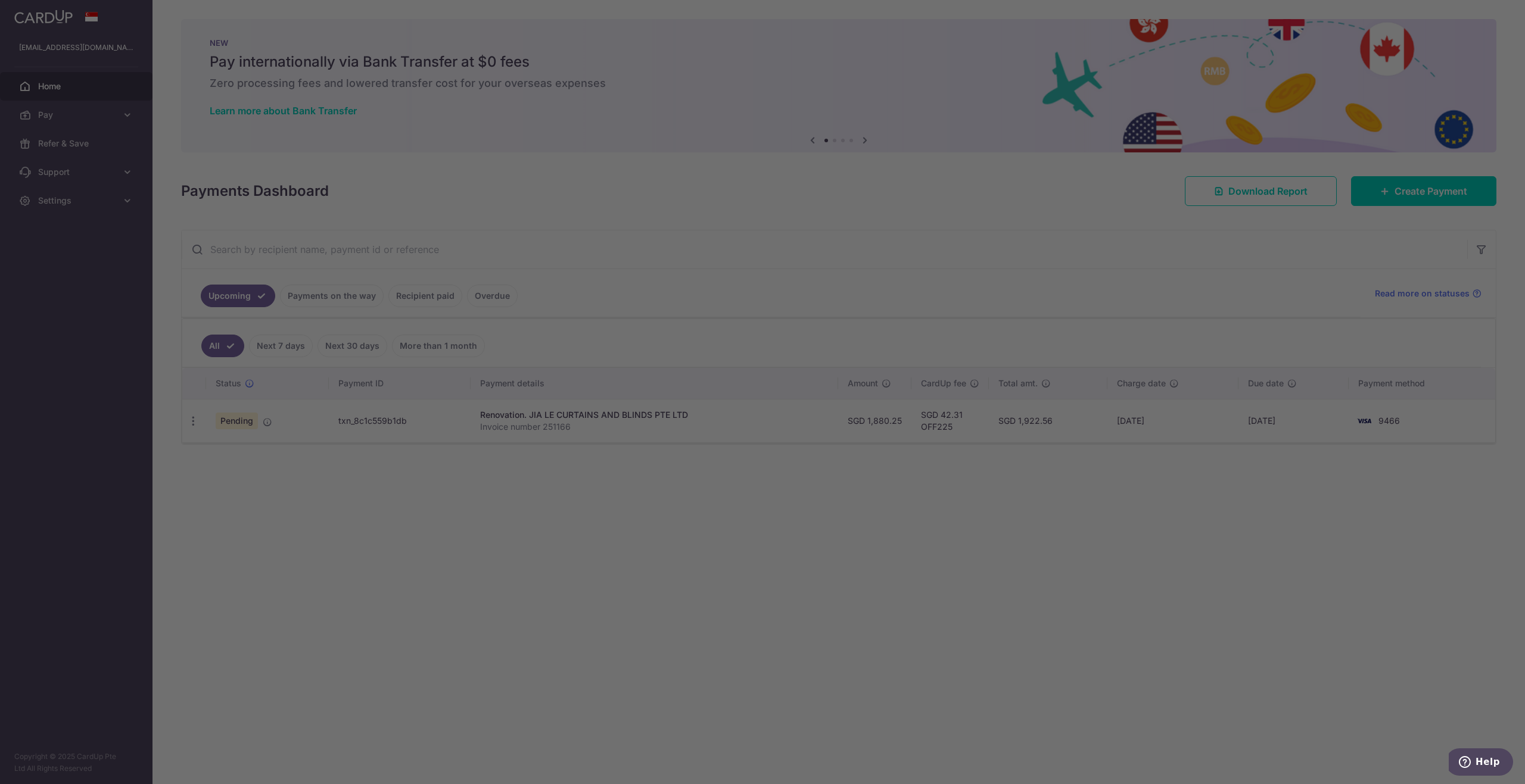
click at [460, 299] on div at bounding box center [770, 396] width 1540 height 792
click at [505, 295] on div at bounding box center [770, 396] width 1540 height 792
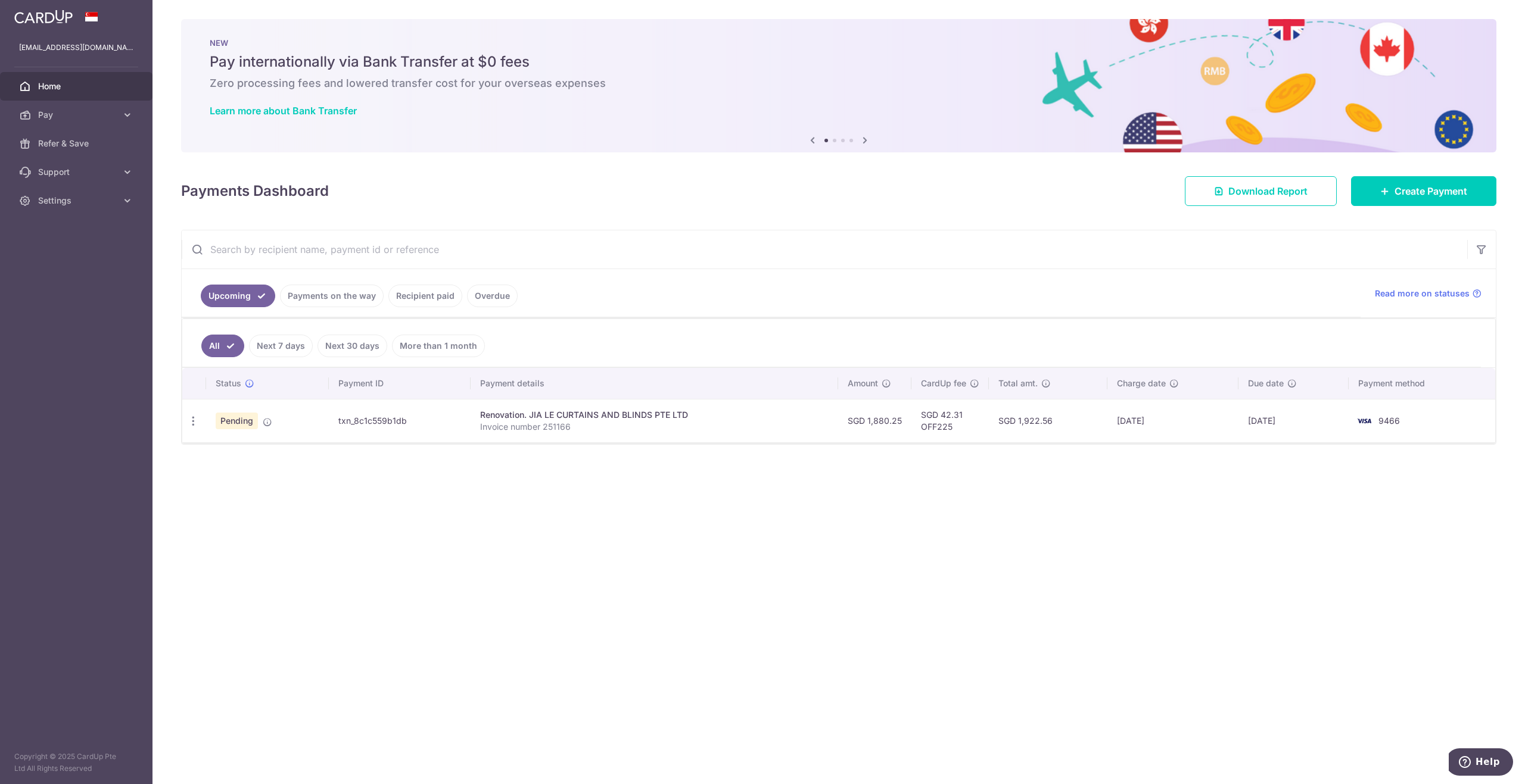
click at [484, 297] on link "Overdue" at bounding box center [491, 296] width 50 height 23
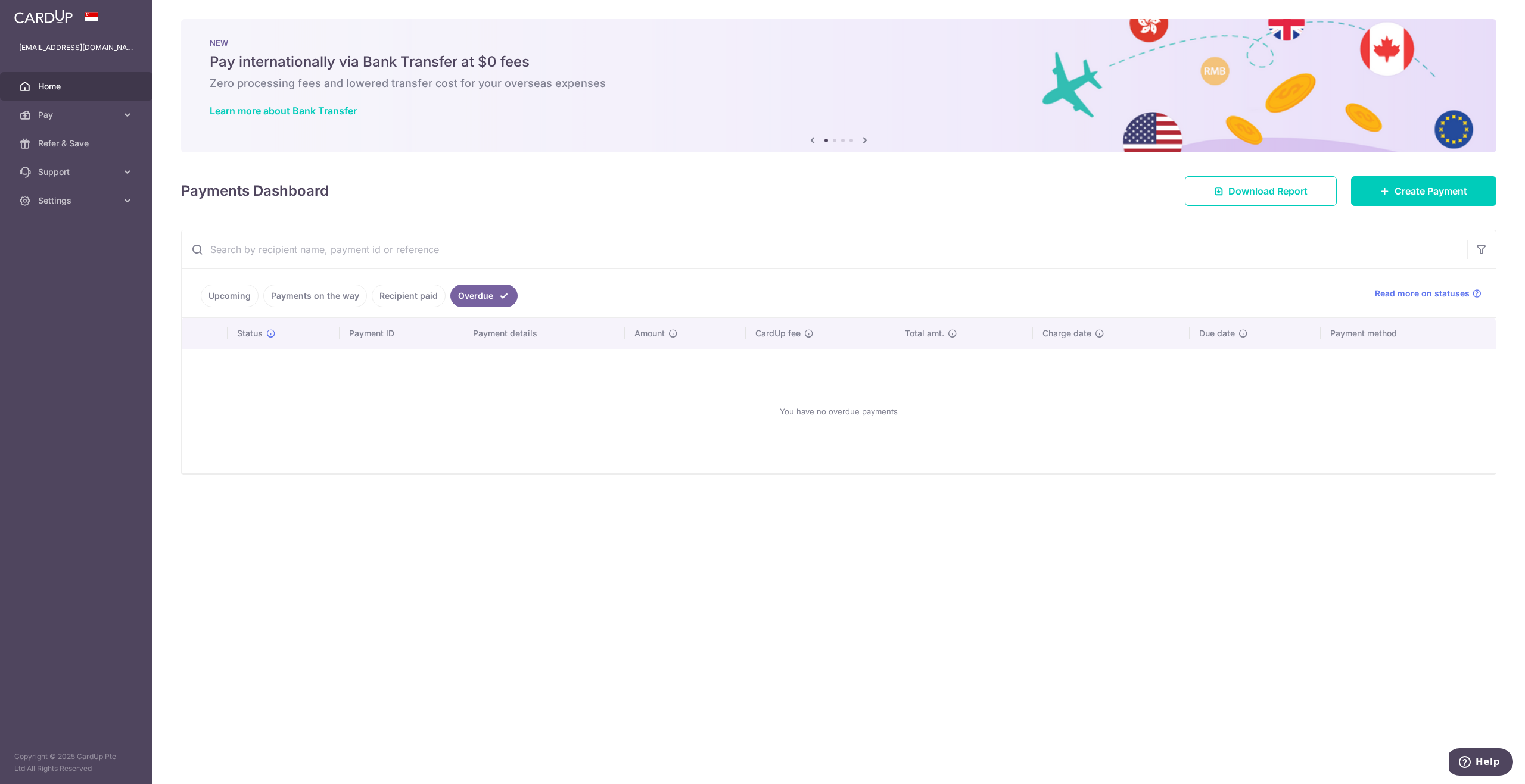
click at [429, 295] on link "Recipient paid" at bounding box center [408, 296] width 74 height 23
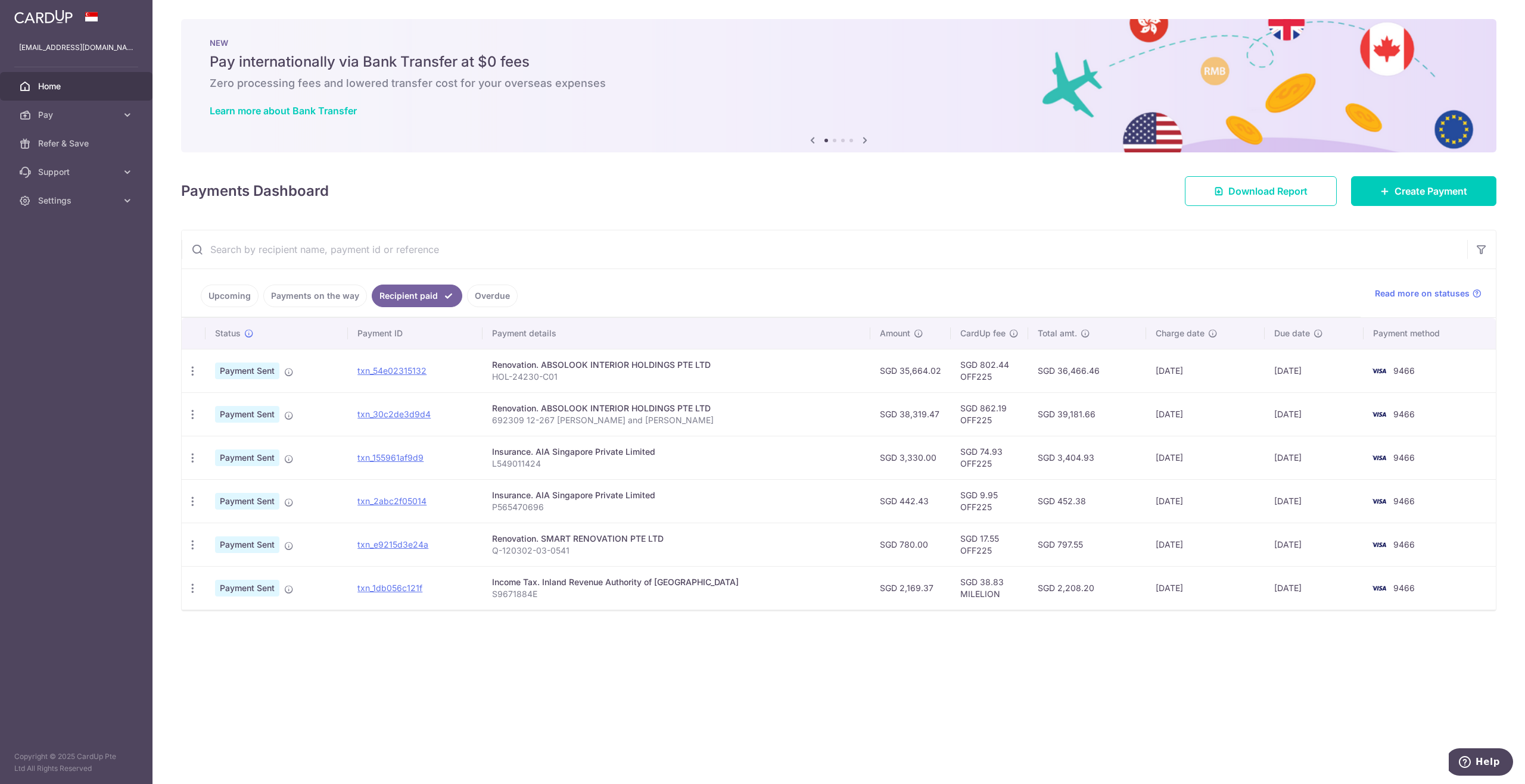
click at [1073, 589] on td "SGD 2,208.20" at bounding box center [1088, 587] width 118 height 43
click at [1043, 549] on td "SGD 797.55" at bounding box center [1088, 544] width 118 height 43
click at [1037, 515] on td "SGD 452.38" at bounding box center [1088, 501] width 118 height 43
click at [1043, 452] on td "SGD 3,404.93" at bounding box center [1088, 457] width 118 height 43
click at [1045, 422] on td "SGD 39,181.66" at bounding box center [1088, 414] width 118 height 43
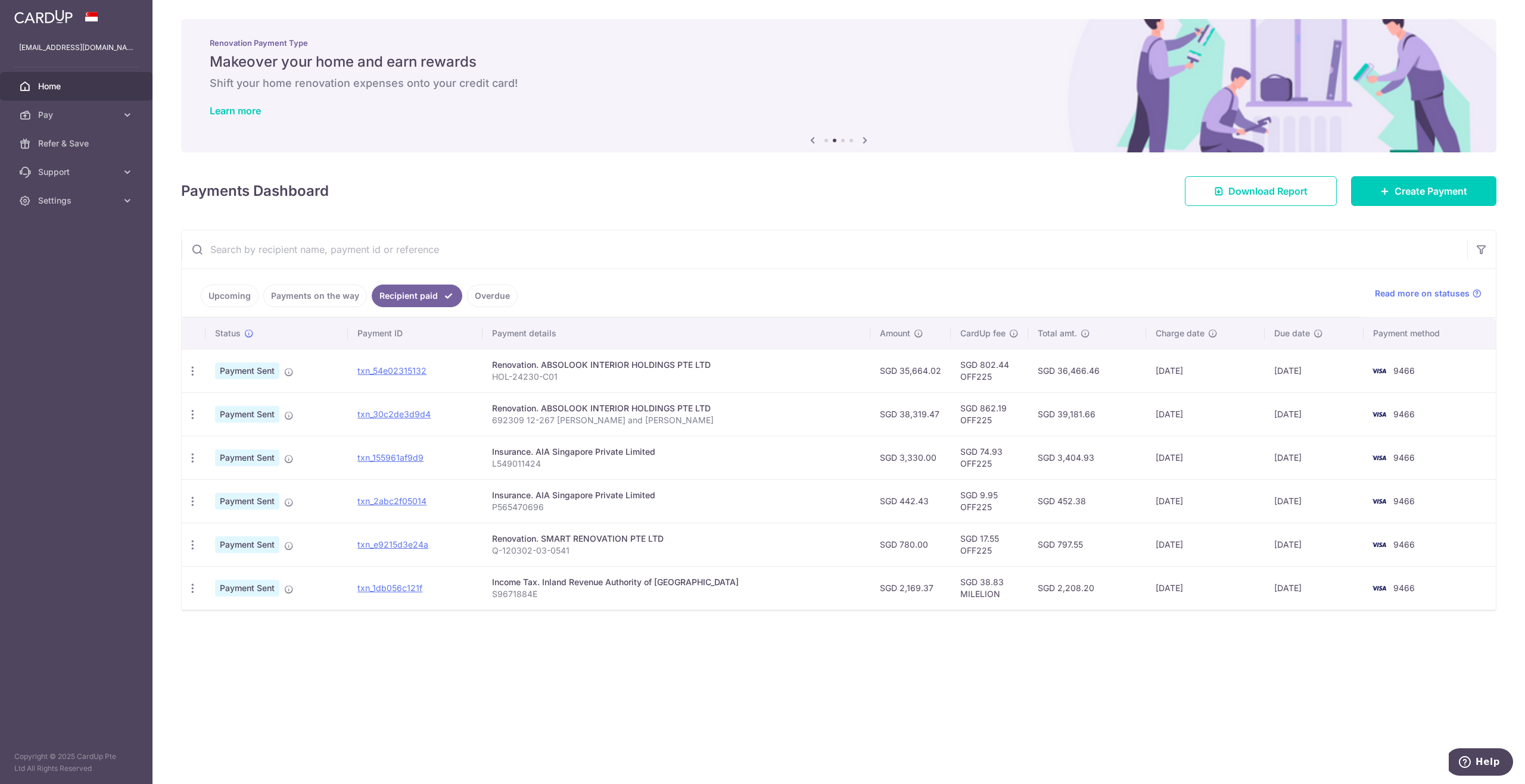
click at [1047, 377] on td "SGD 36,466.46" at bounding box center [1088, 370] width 118 height 43
click at [238, 293] on link "Upcoming" at bounding box center [230, 296] width 58 height 23
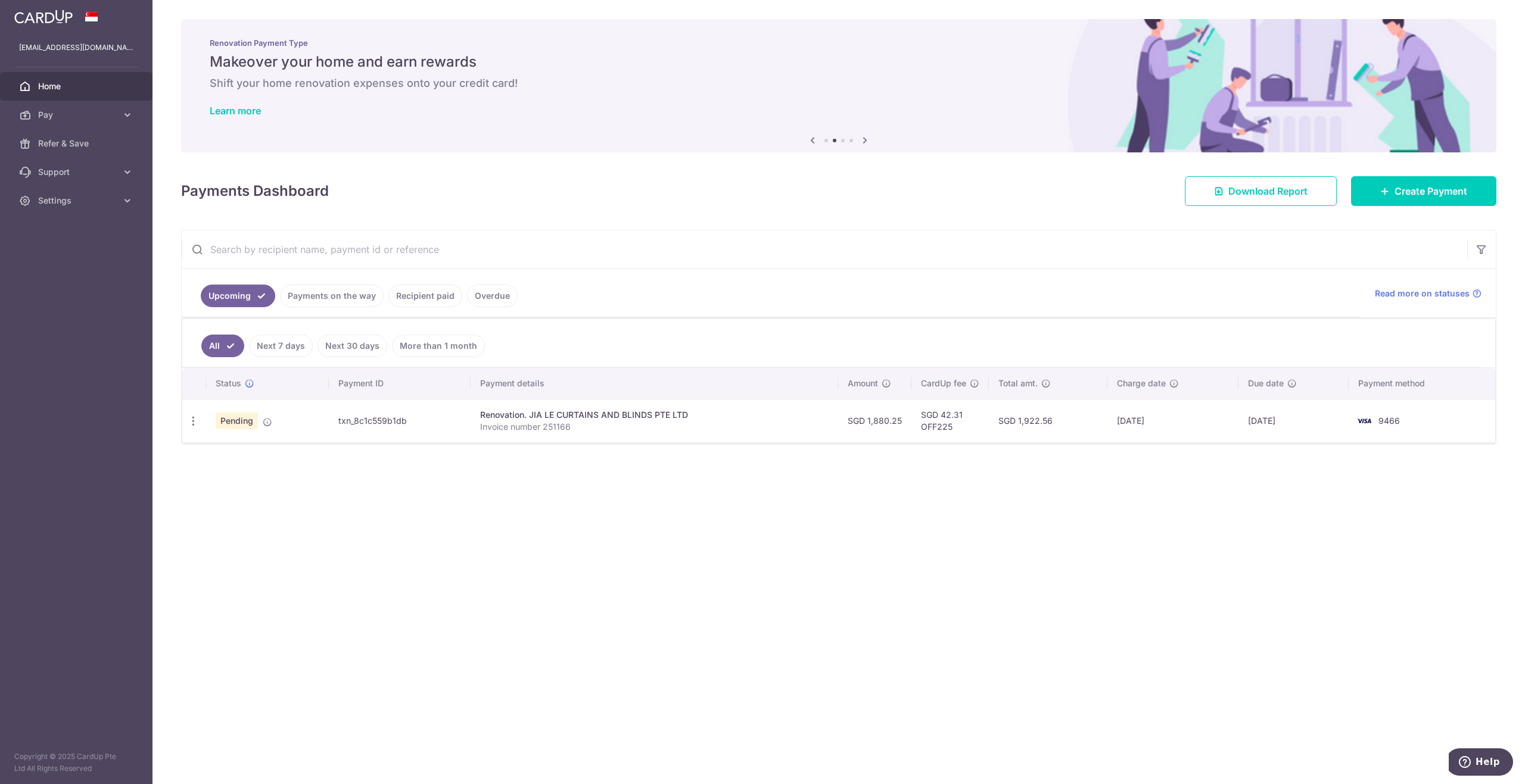
click at [673, 507] on div "× Pause Schedule Pause all future payments in this series Pause just this one p…" at bounding box center [839, 392] width 1372 height 784
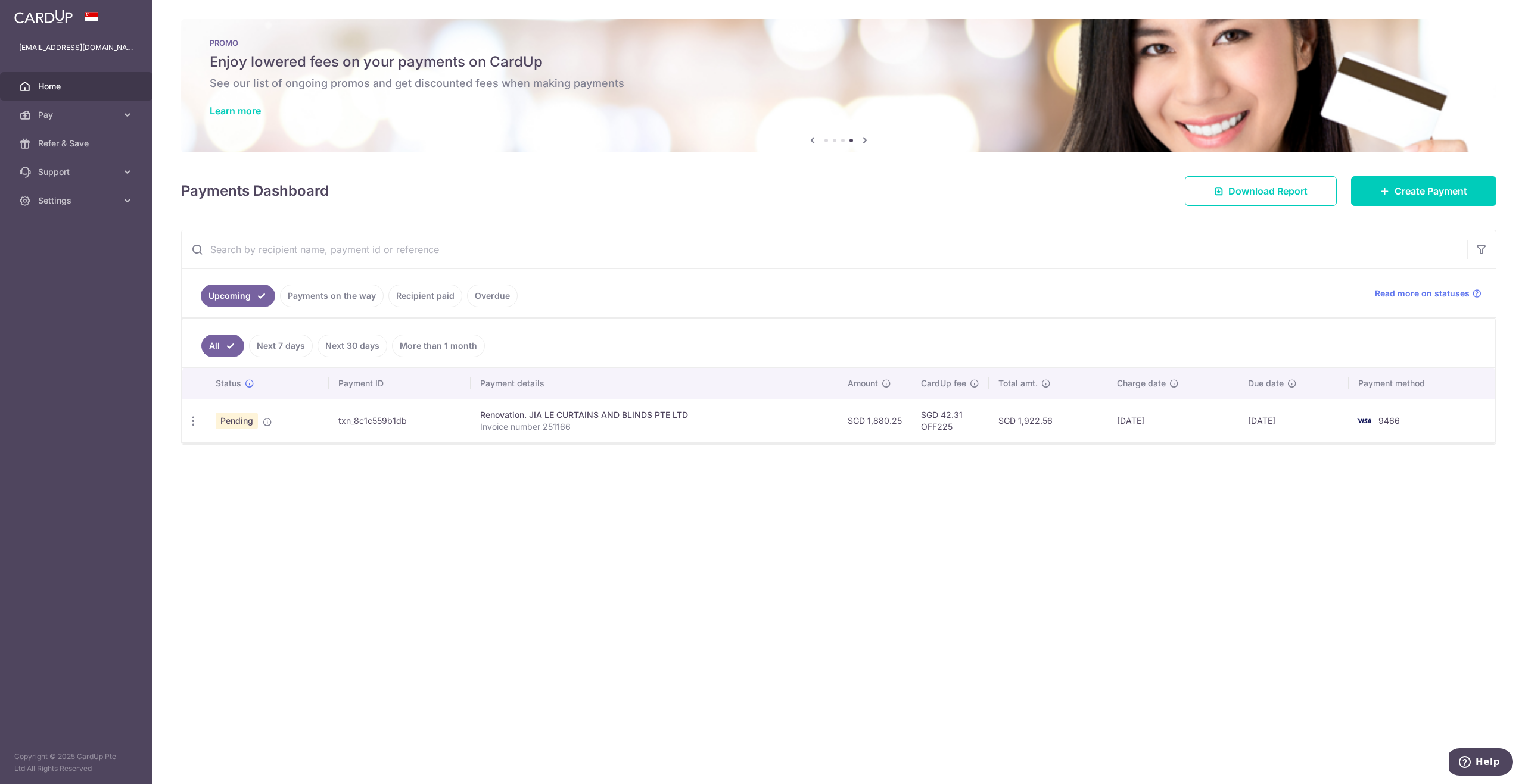
click at [881, 556] on div "× Pause Schedule Pause all future payments in this series Pause just this one p…" at bounding box center [839, 392] width 1372 height 784
